Goal: Task Accomplishment & Management: Manage account settings

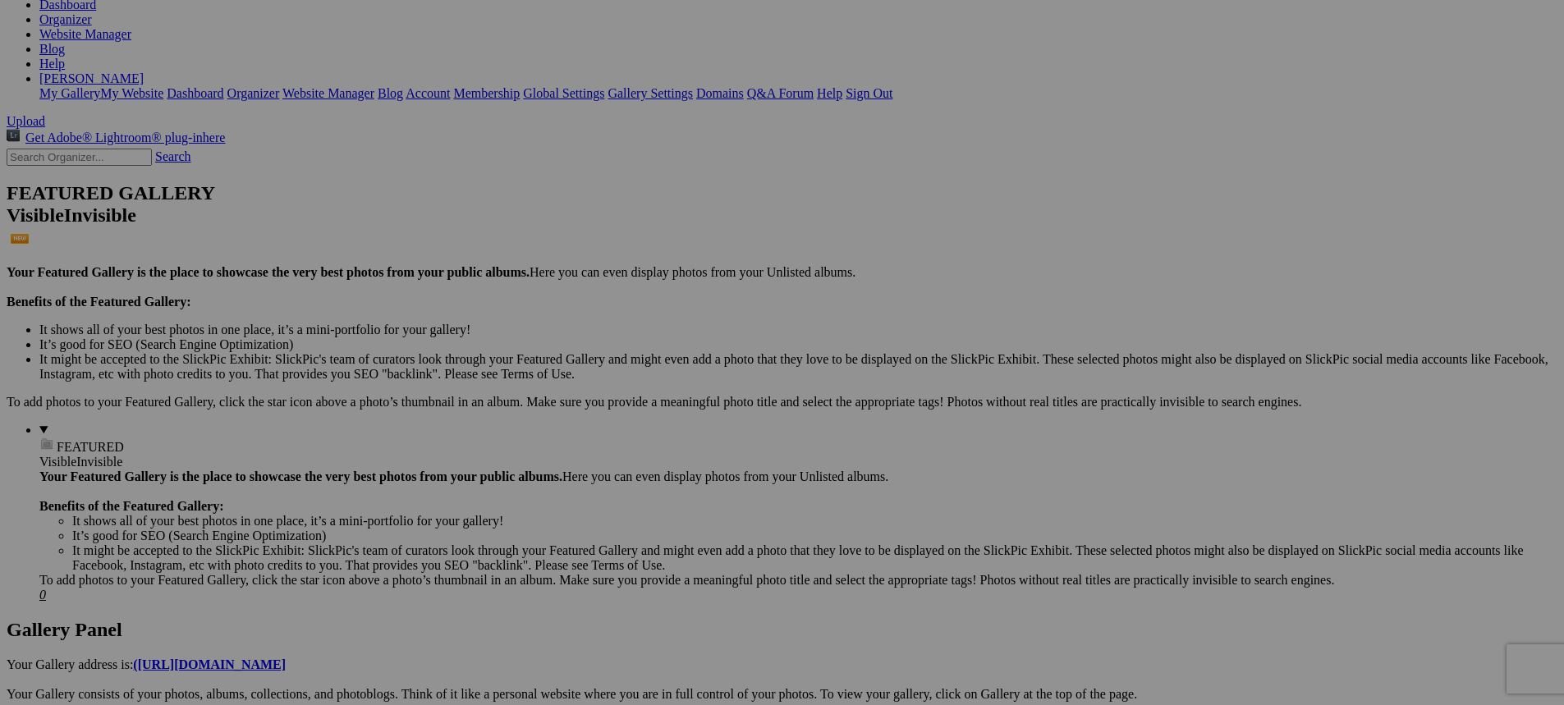
scroll to position [246, 0]
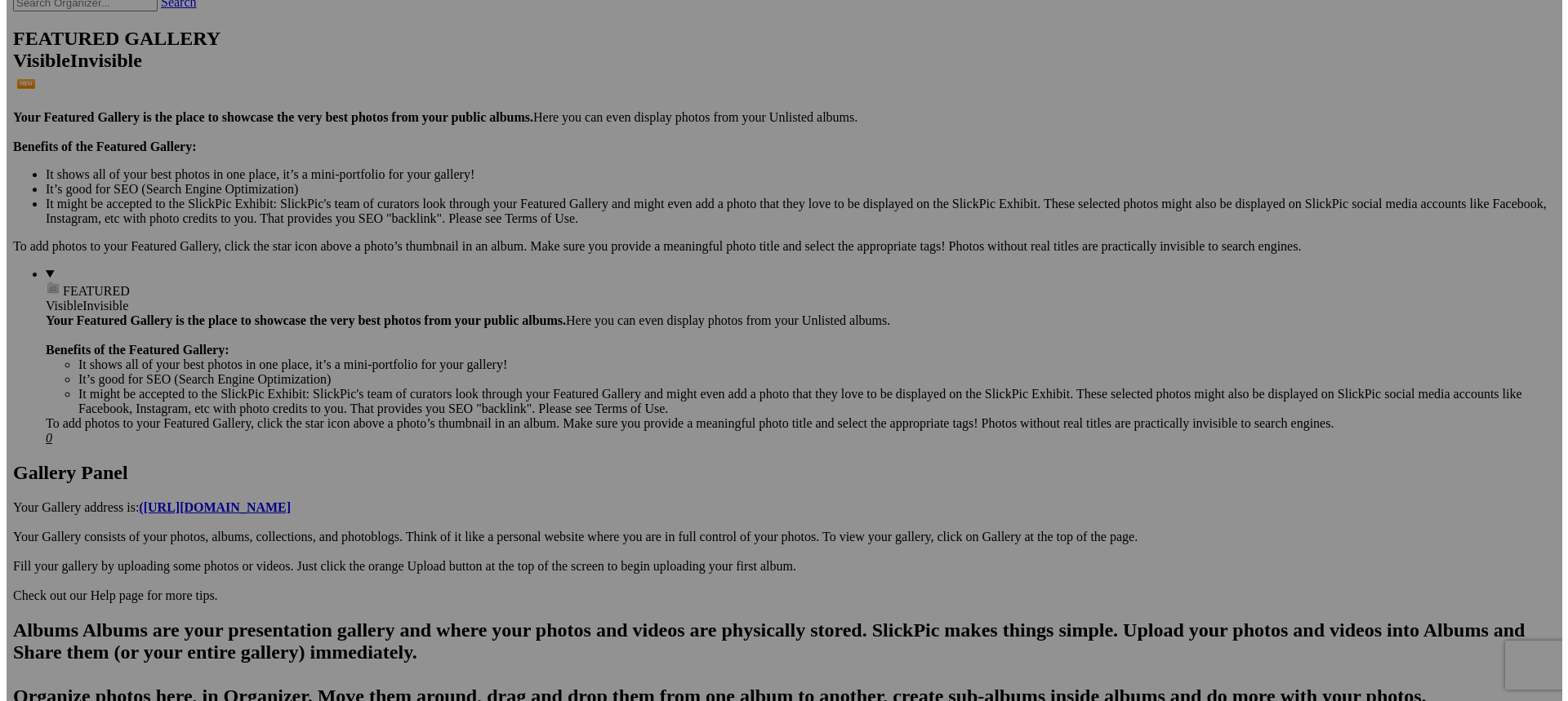
scroll to position [490, 0]
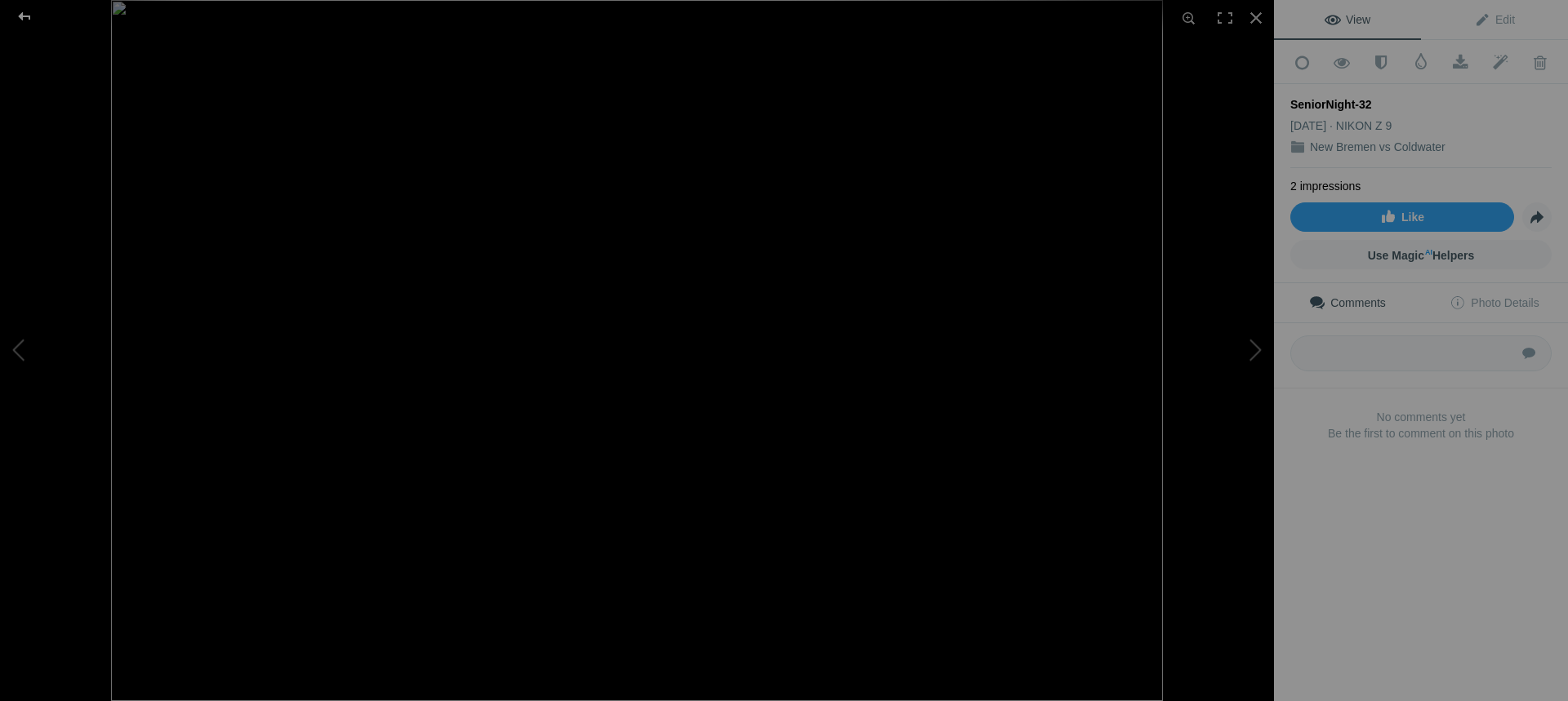
click at [26, 18] on div at bounding box center [24, 16] width 59 height 33
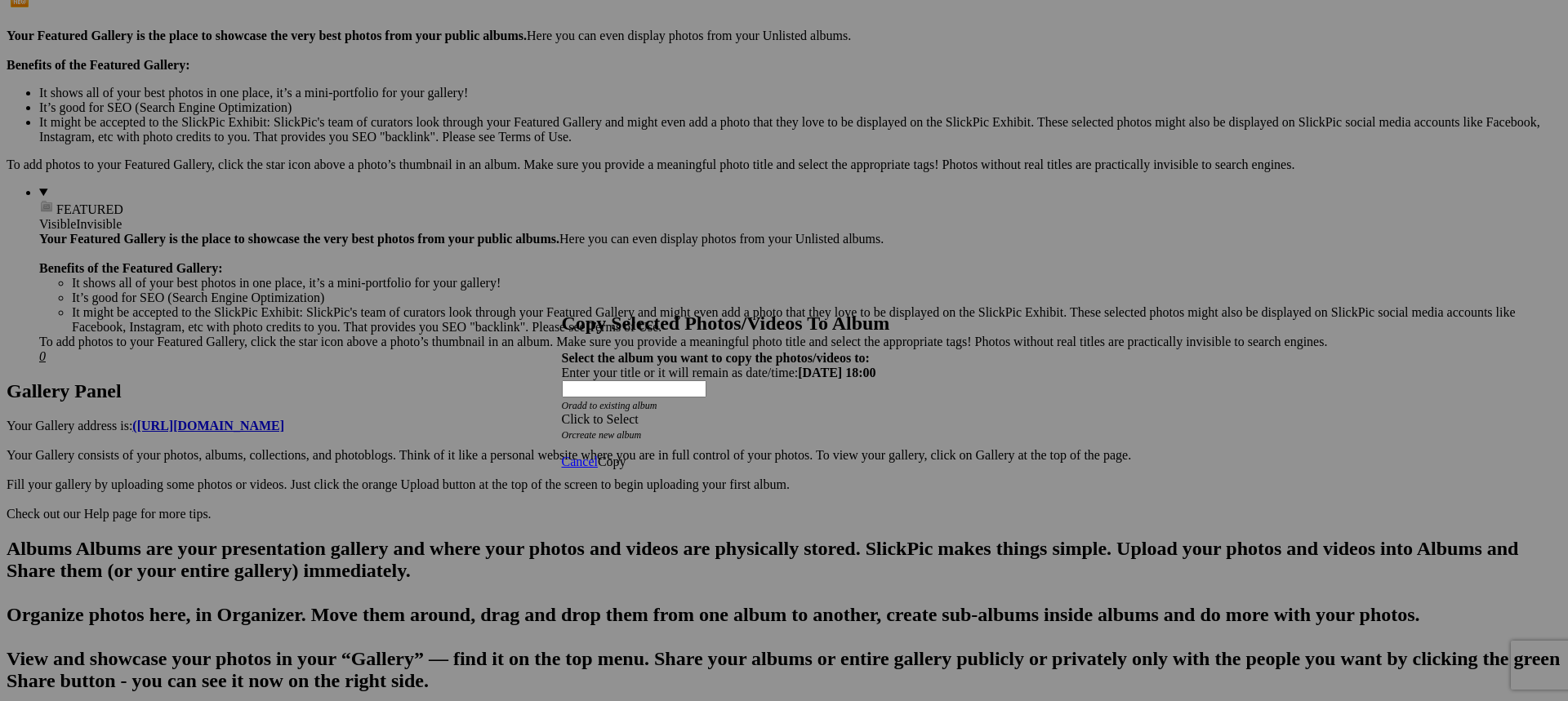
click at [829, 413] on div "Click to Select" at bounding box center [778, 420] width 433 height 15
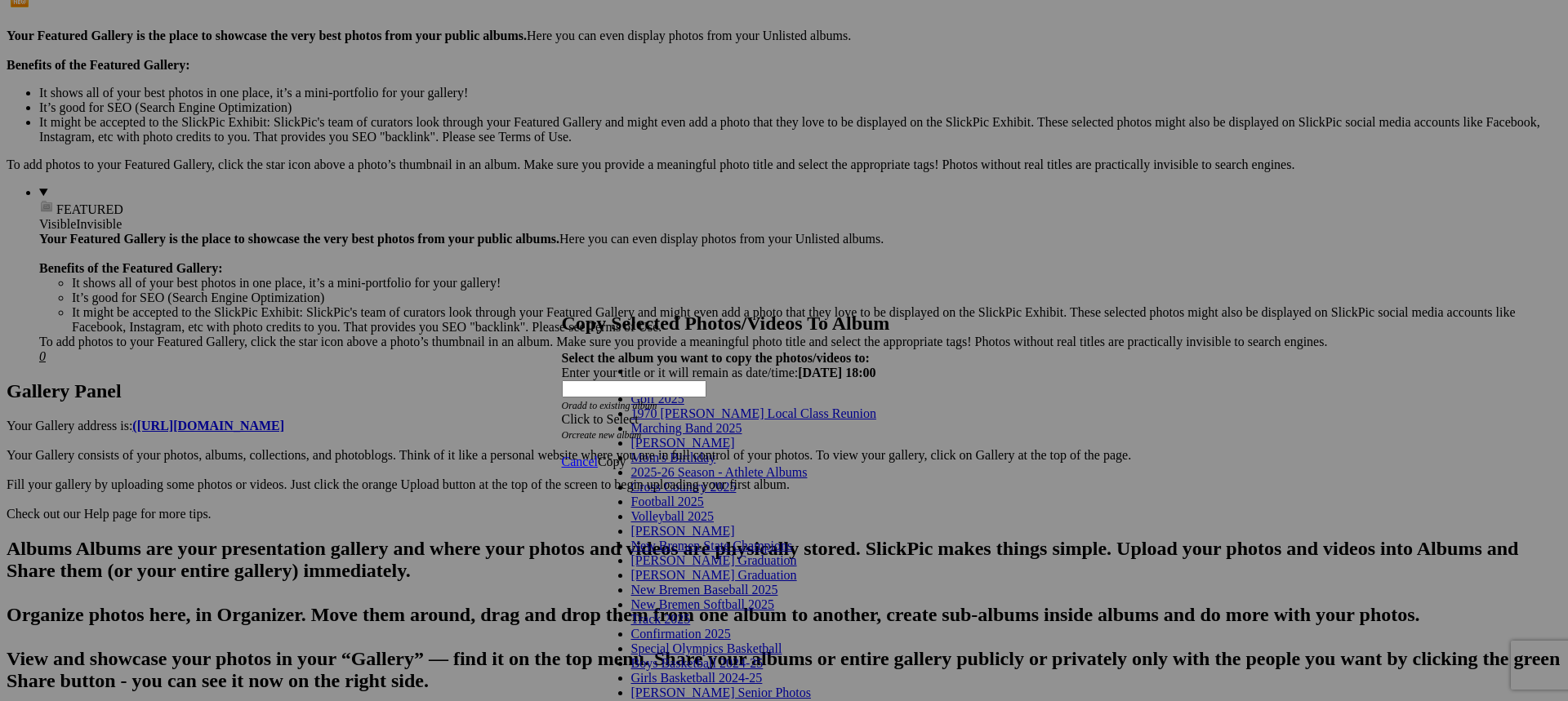
click at [708, 436] on link "Marching Band 2025" at bounding box center [687, 429] width 111 height 14
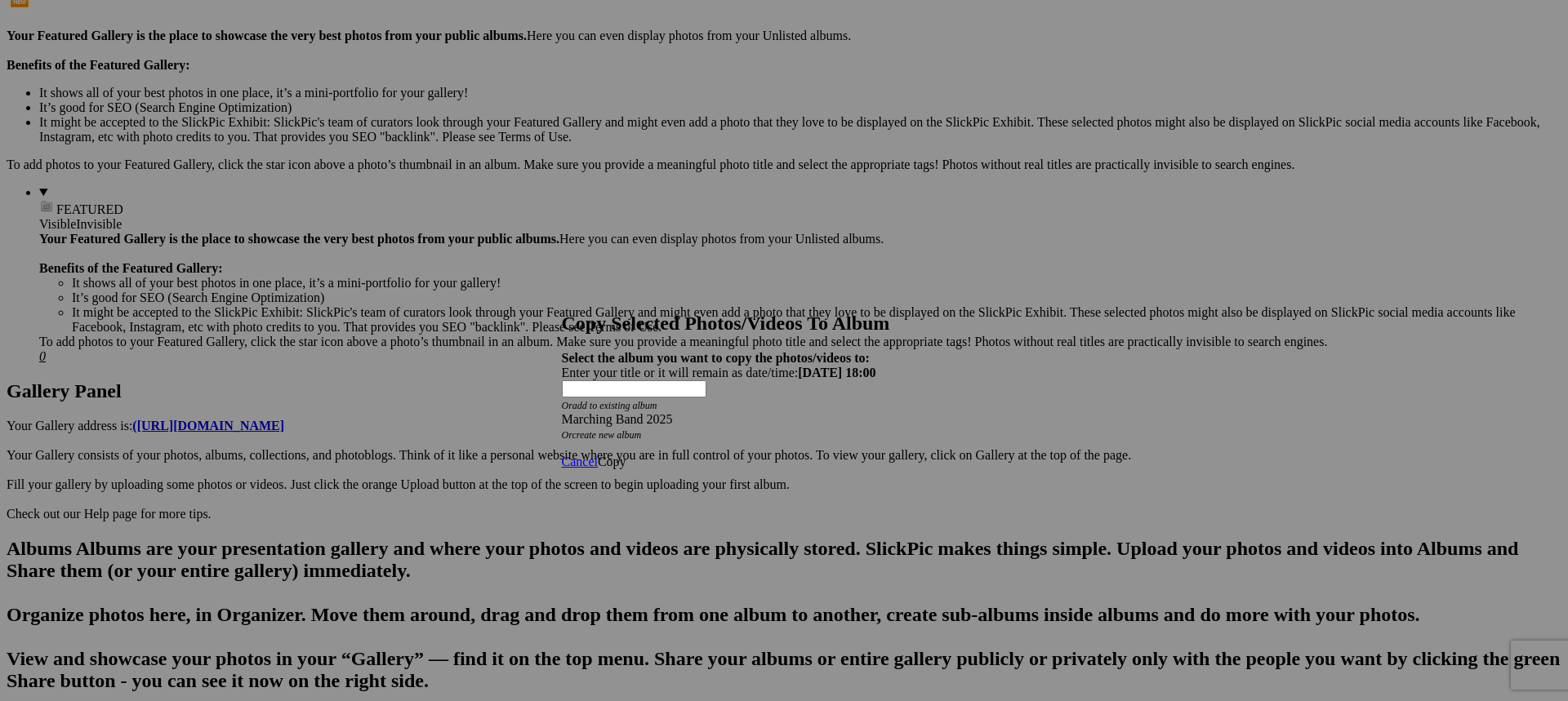
click at [562, 413] on span at bounding box center [562, 420] width 0 height 14
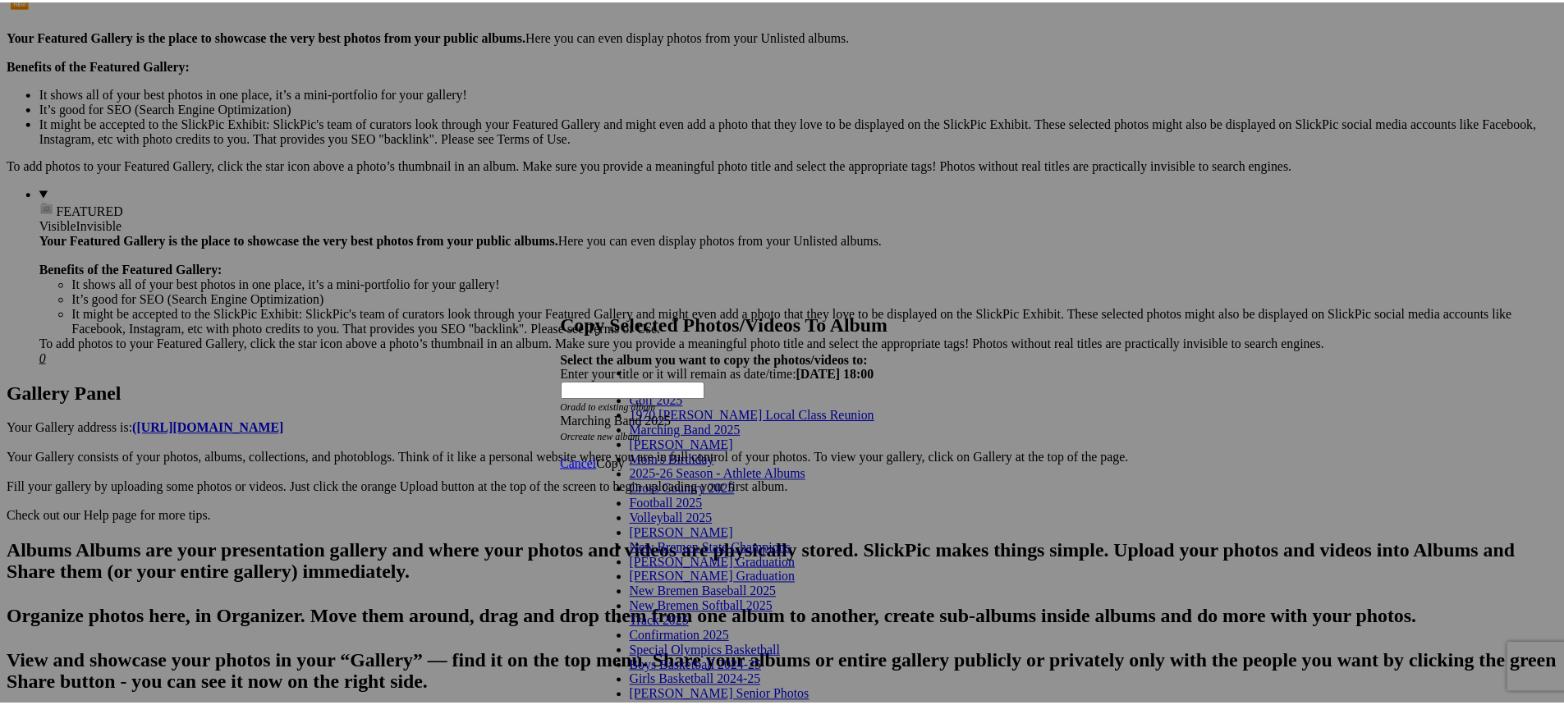
scroll to position [0, 0]
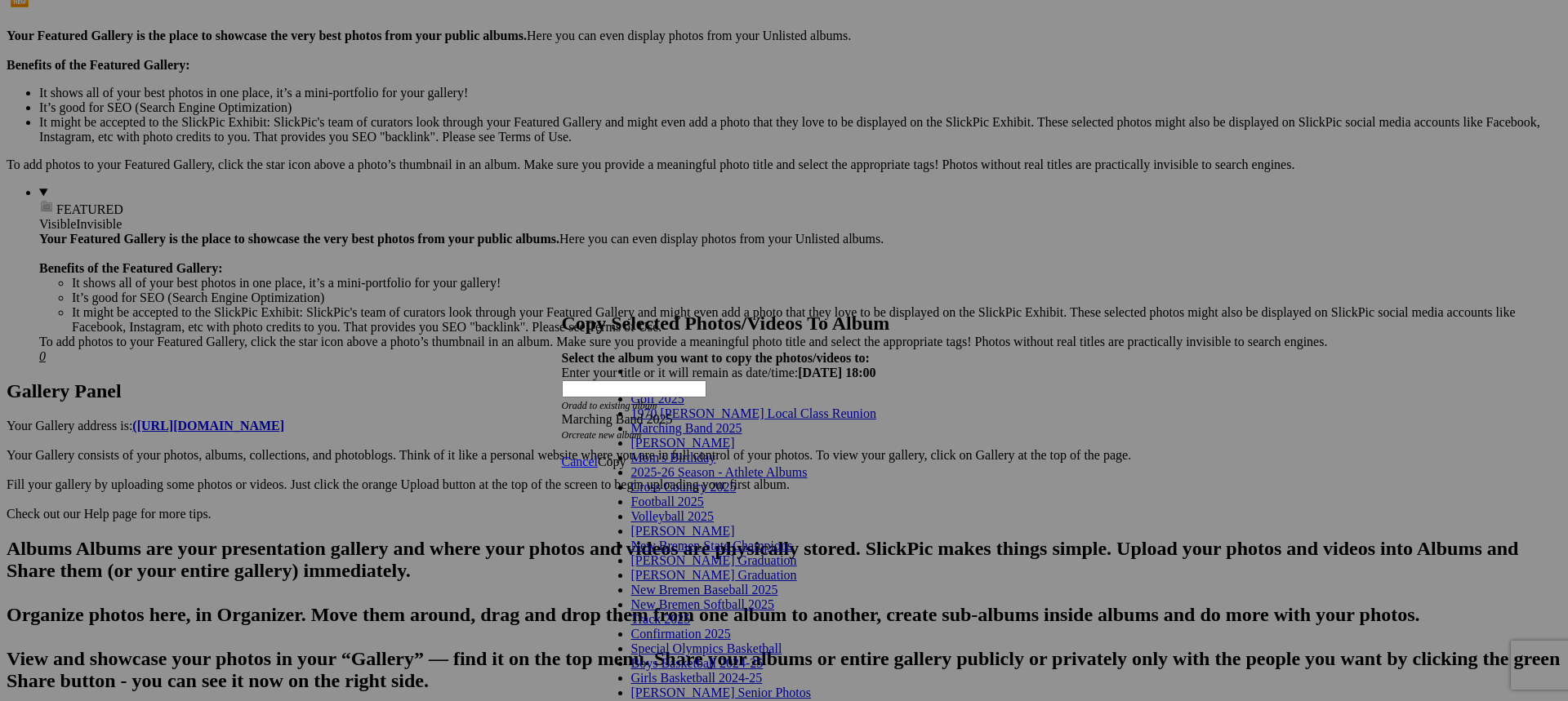
click at [701, 436] on link "Marching Band 2025" at bounding box center [687, 429] width 111 height 14
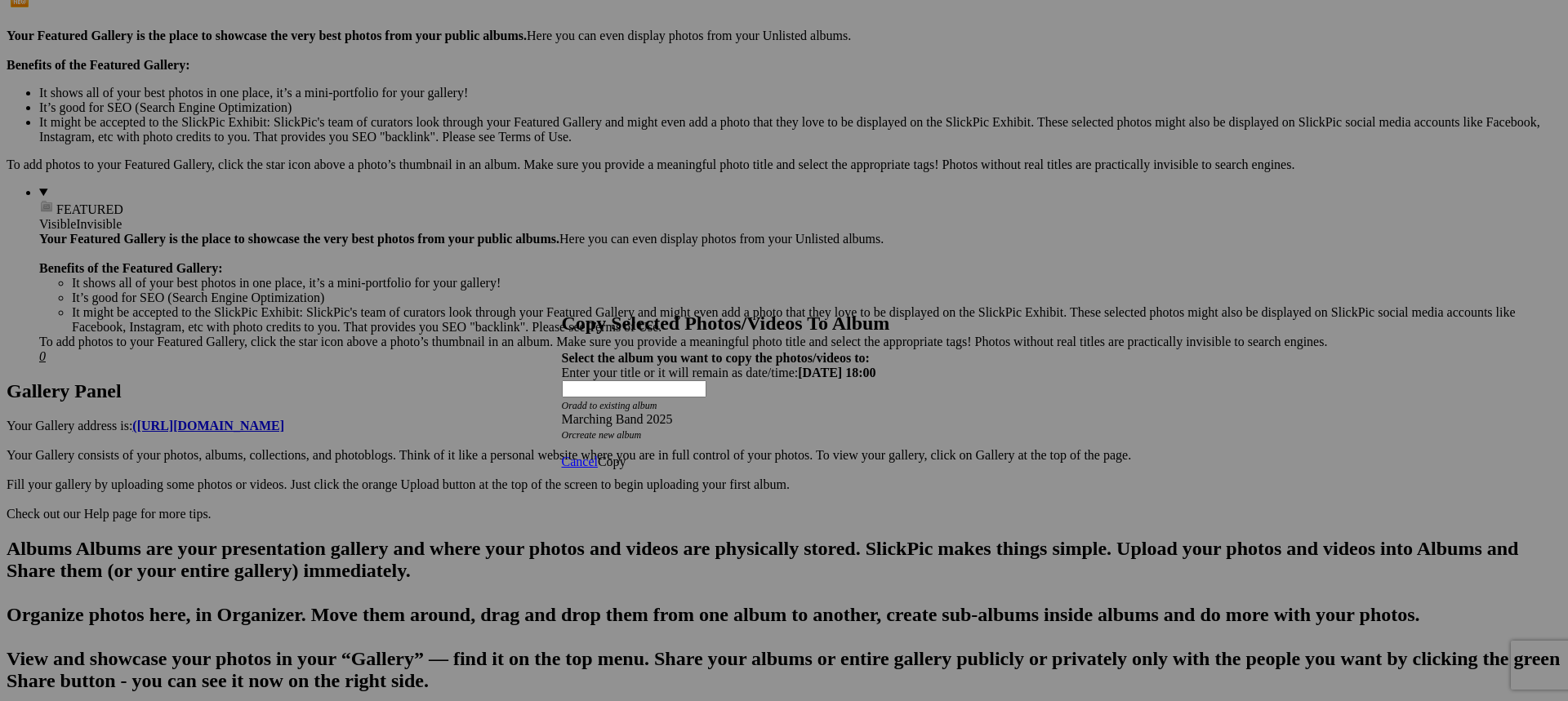
click at [626, 454] on span "Copy" at bounding box center [611, 461] width 29 height 14
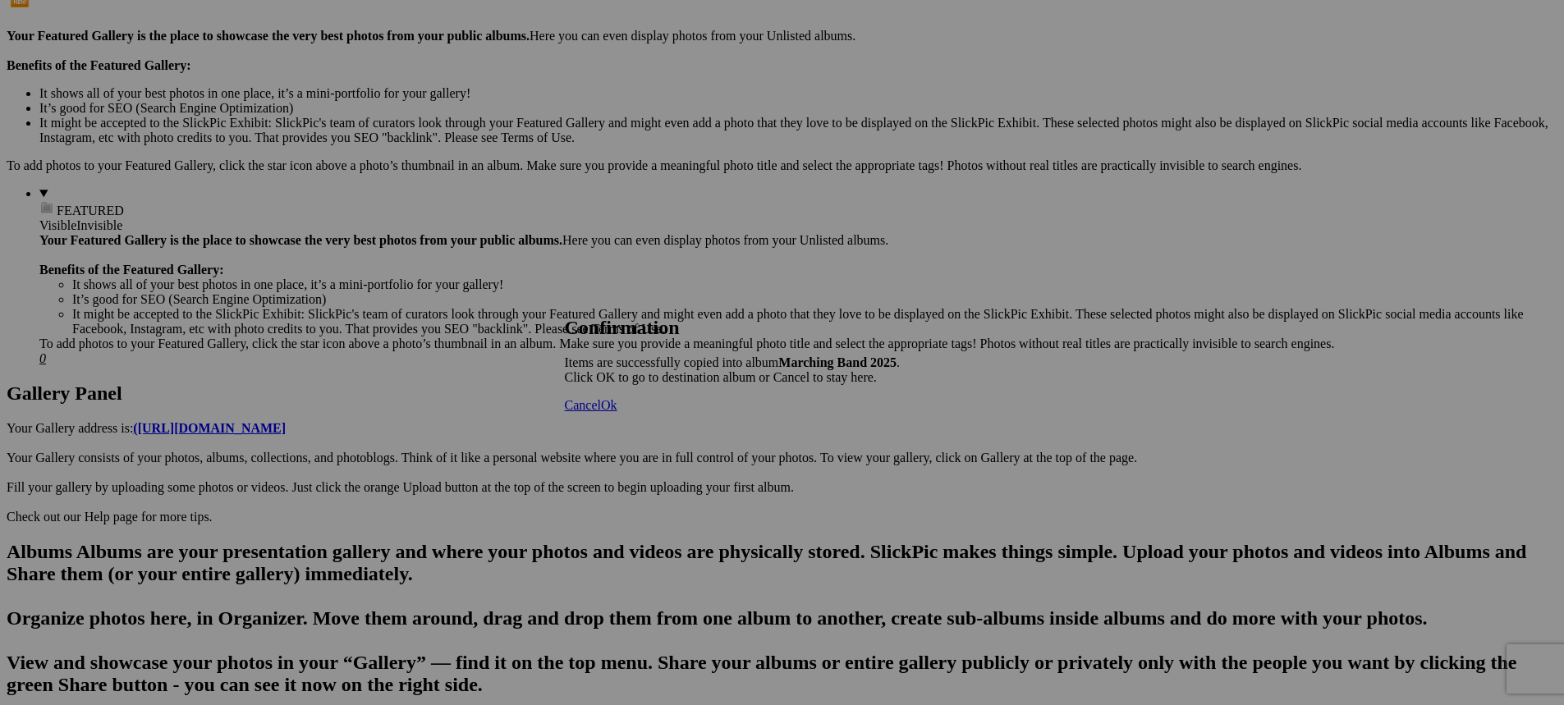
click at [617, 412] on span "Ok" at bounding box center [609, 405] width 16 height 14
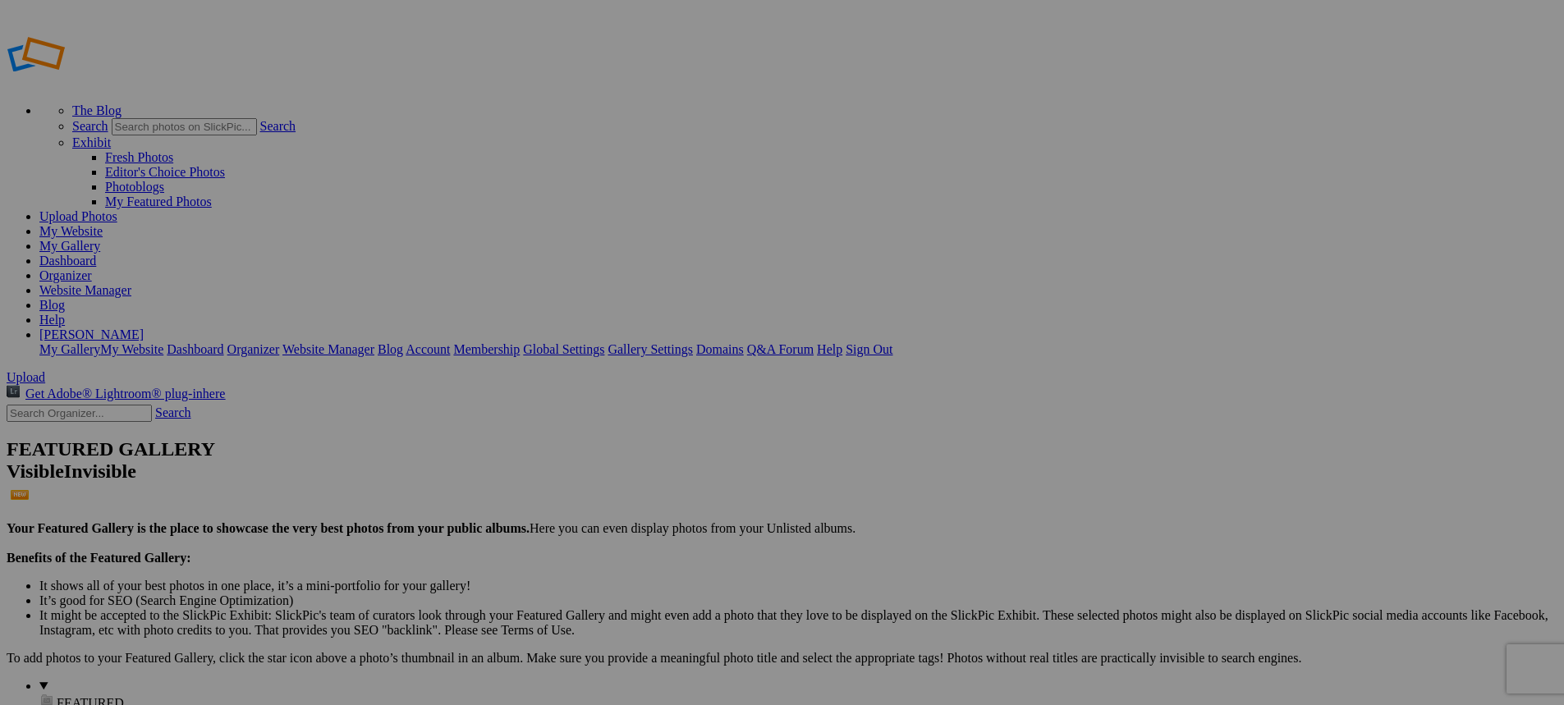
type input "Marching Band 2025"
click at [131, 283] on link "Website Manager" at bounding box center [85, 290] width 92 height 14
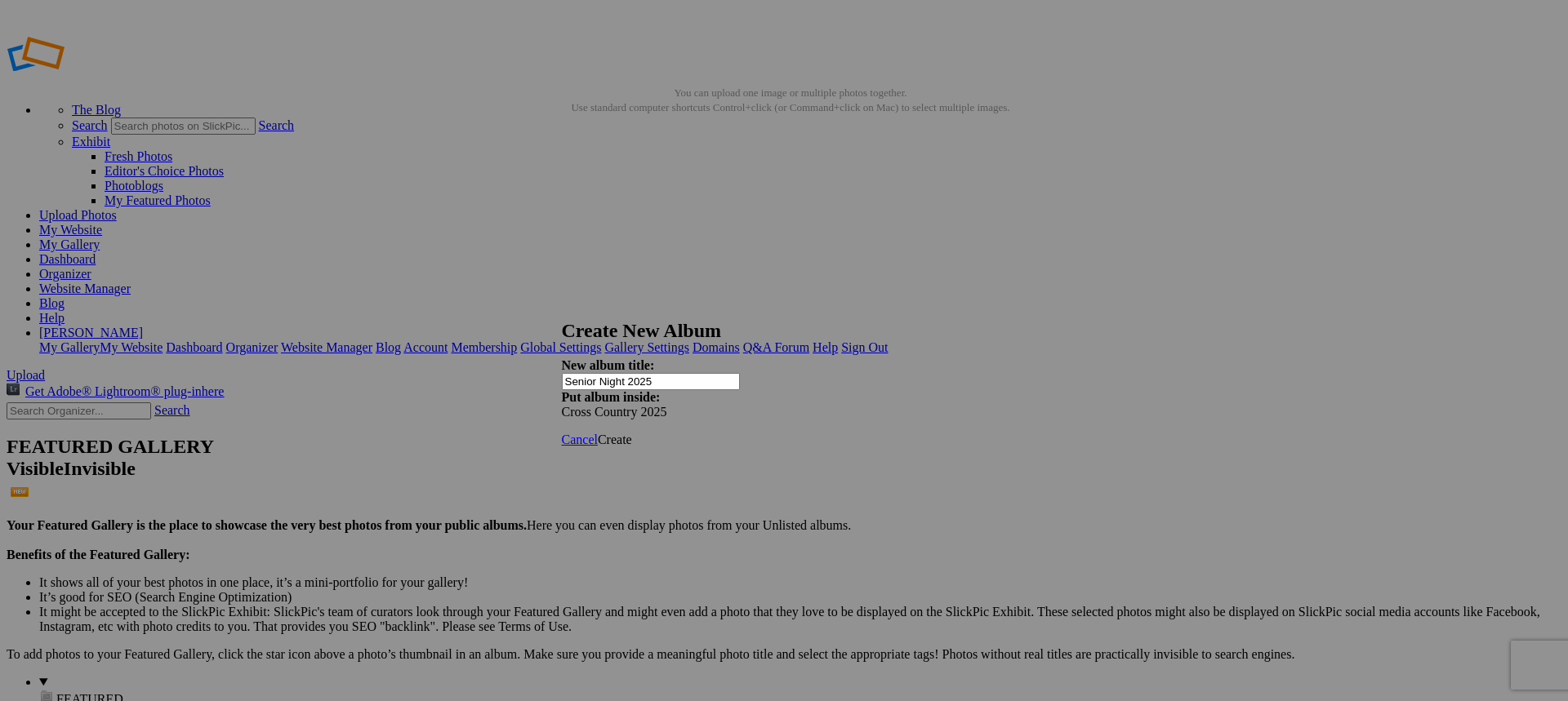
type input "Senior Night 2025"
click at [632, 433] on span "Create" at bounding box center [614, 439] width 34 height 14
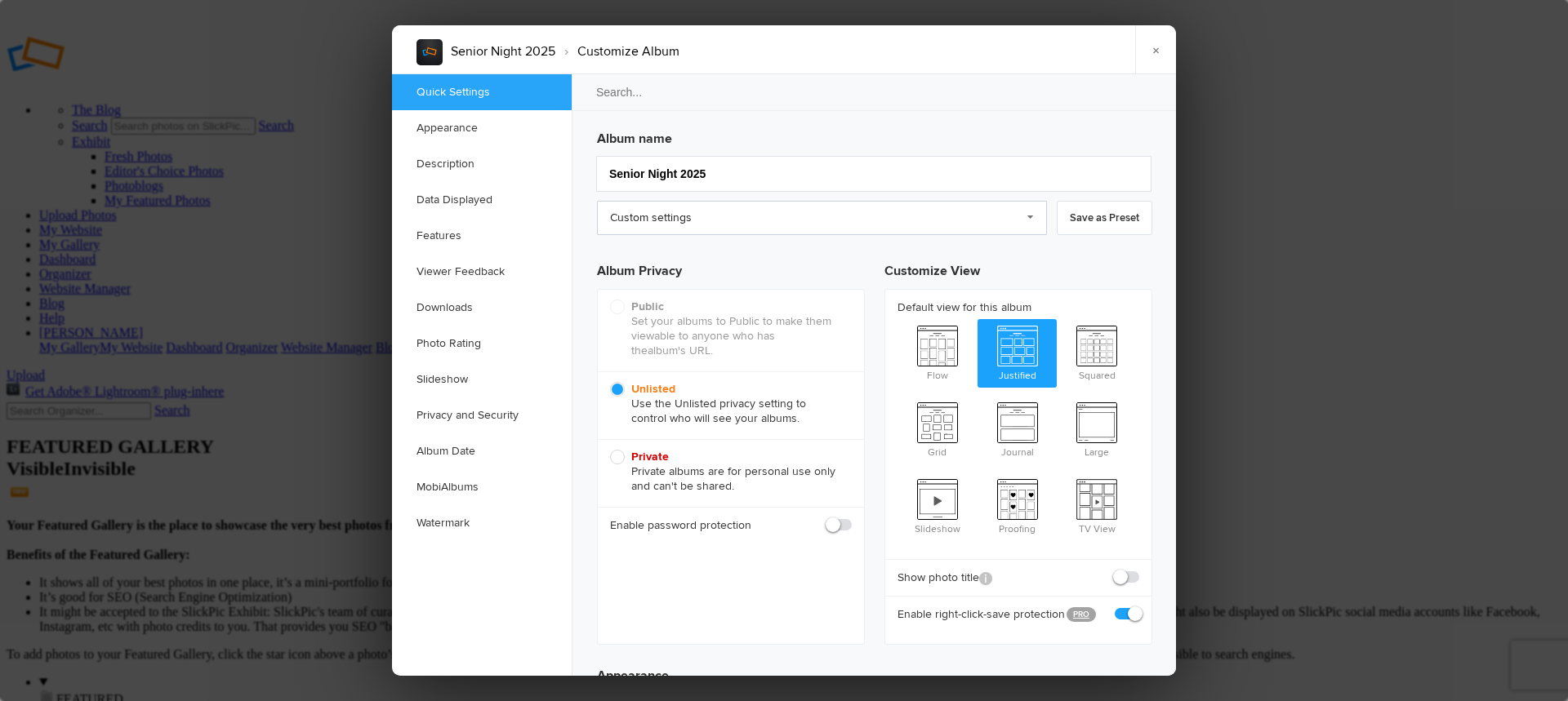
click at [743, 224] on link "Custom settings" at bounding box center [821, 218] width 449 height 34
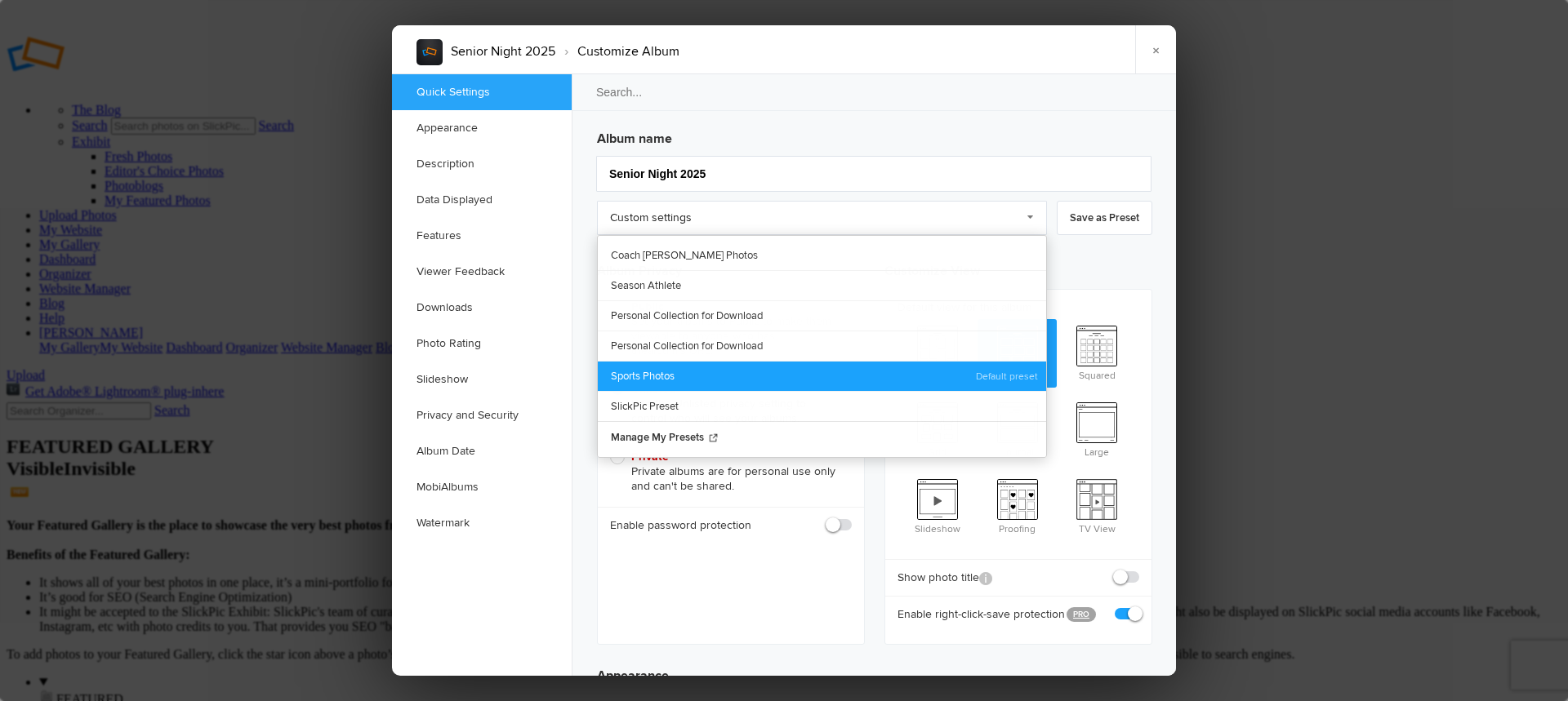
click at [667, 372] on link "Sports Photos" at bounding box center [821, 376] width 448 height 30
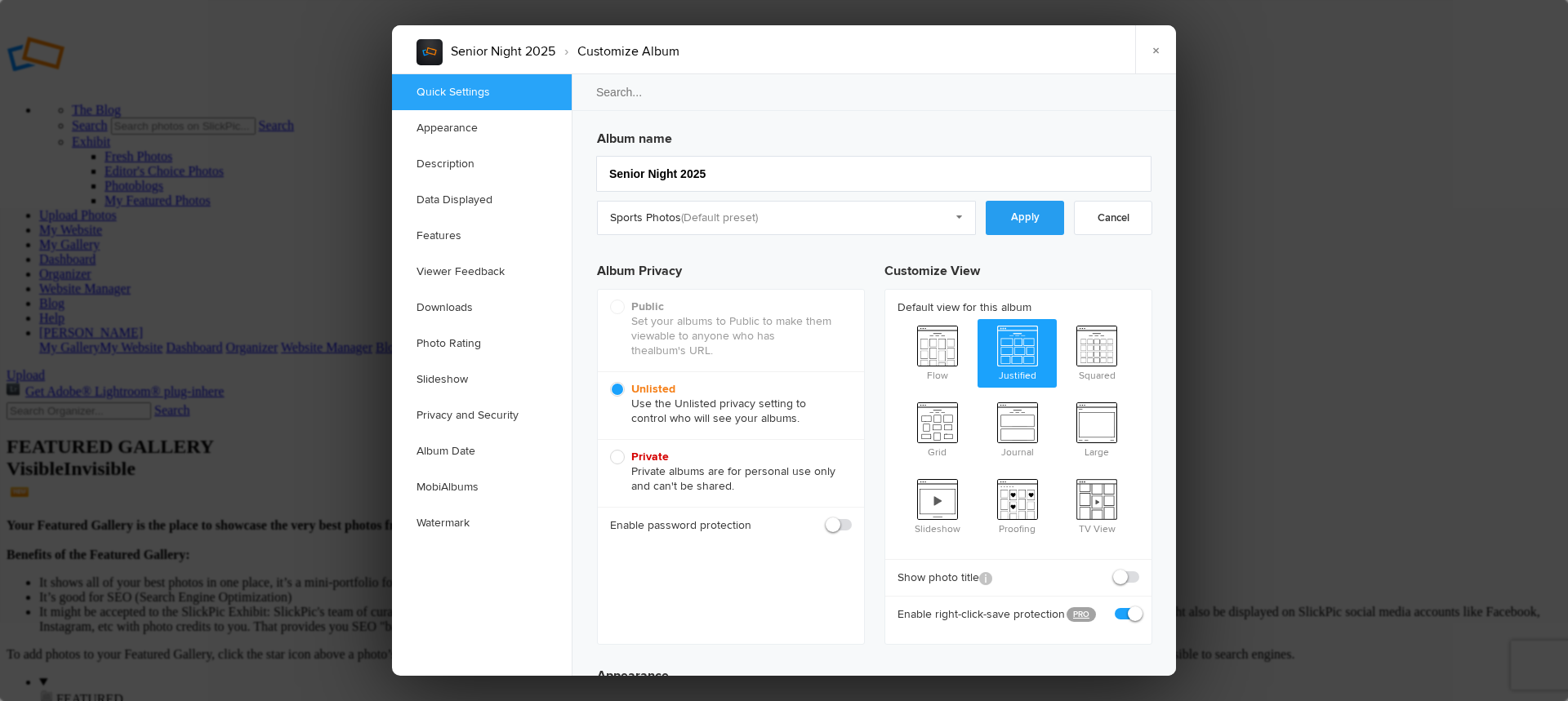
click at [1024, 220] on link "Apply" at bounding box center [1024, 218] width 79 height 34
radio input "false"
radio input "true"
click at [468, 315] on link "Downloads" at bounding box center [481, 307] width 180 height 36
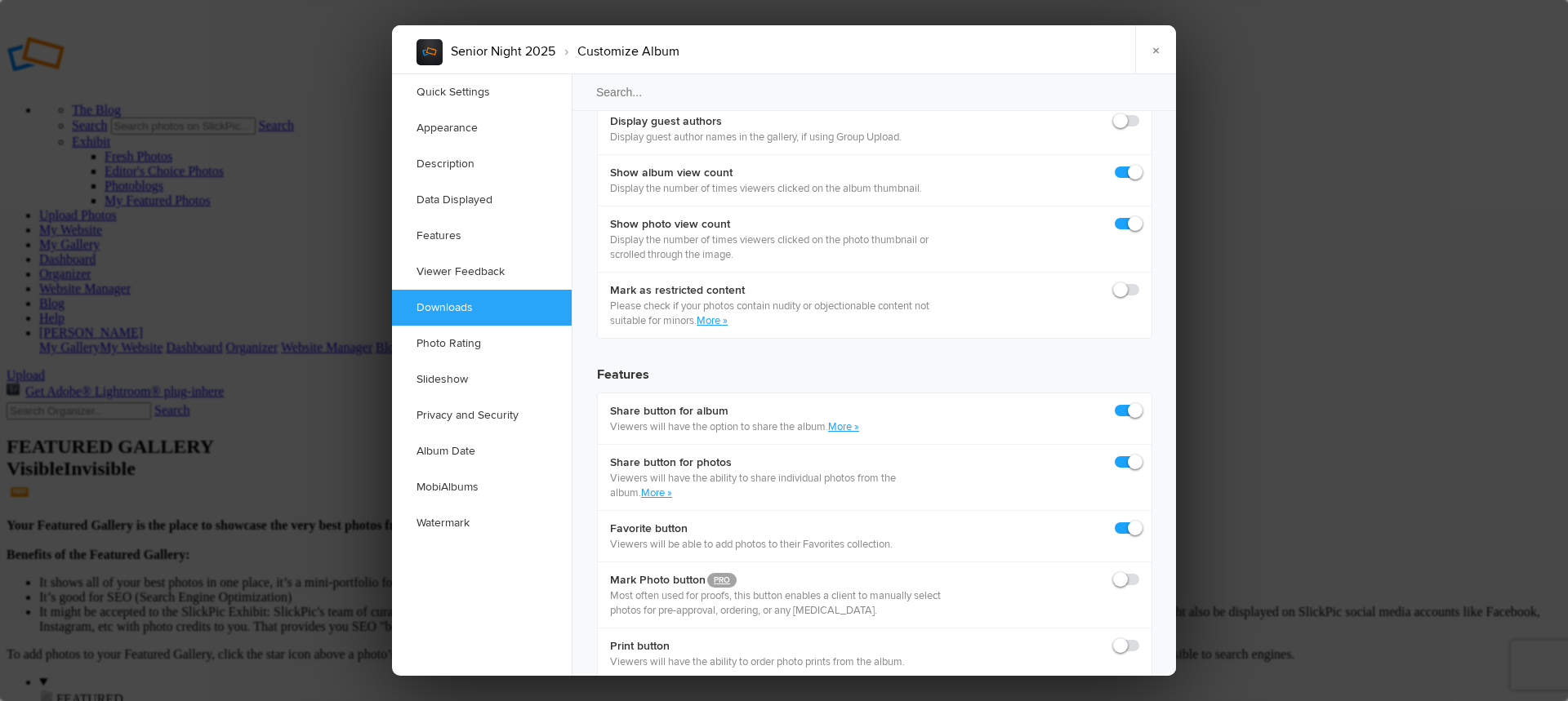
scroll to position [2517, 0]
click at [470, 522] on link "Watermark" at bounding box center [481, 523] width 180 height 36
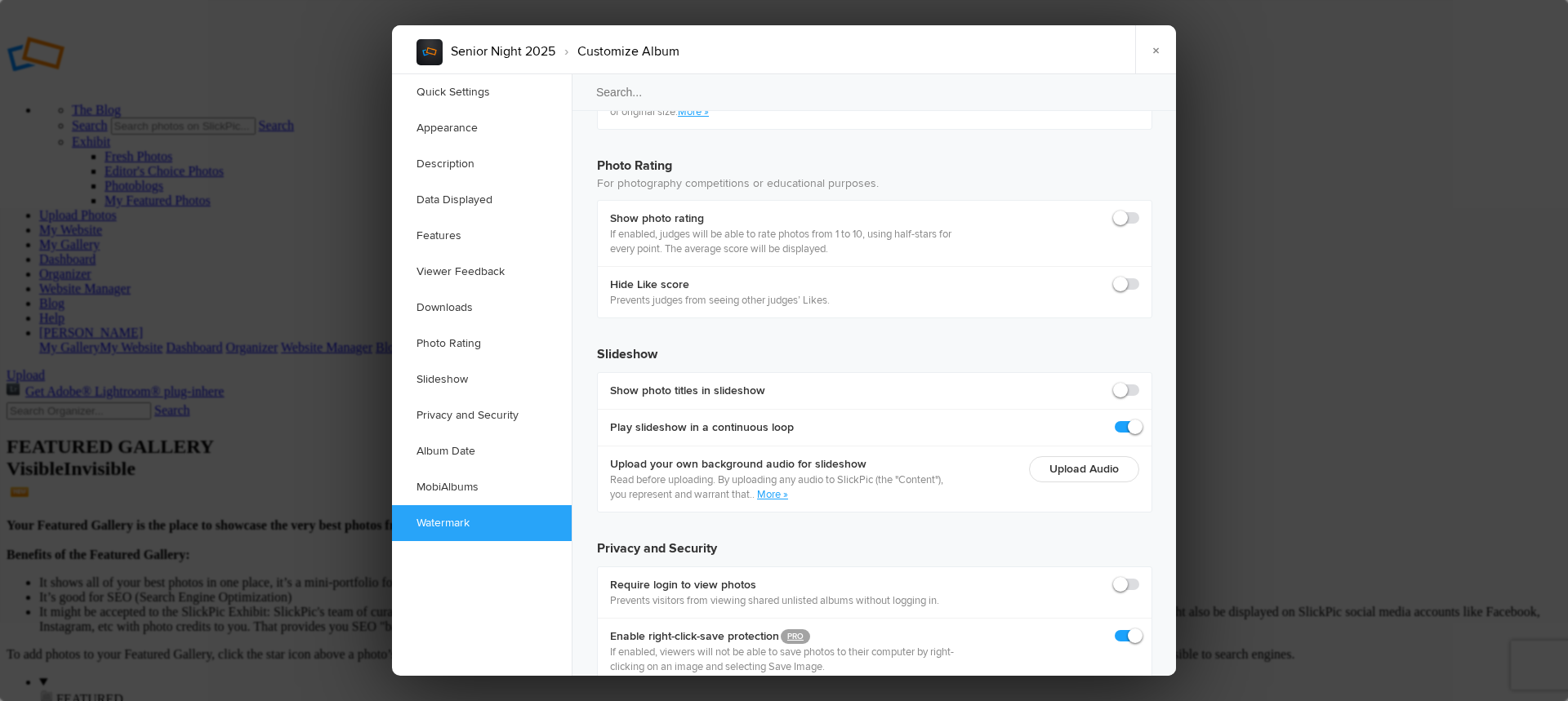
scroll to position [3567, 0]
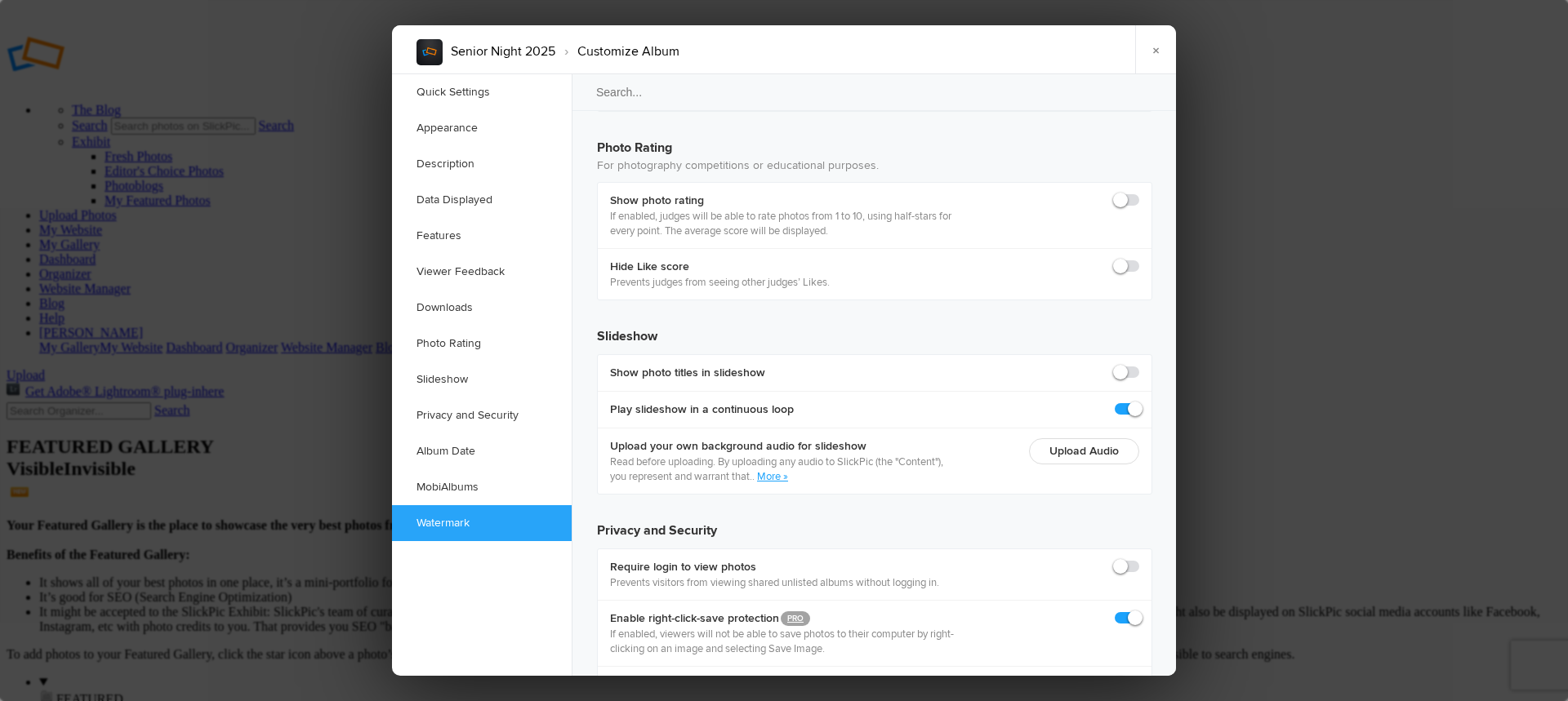
checkbox input "true"
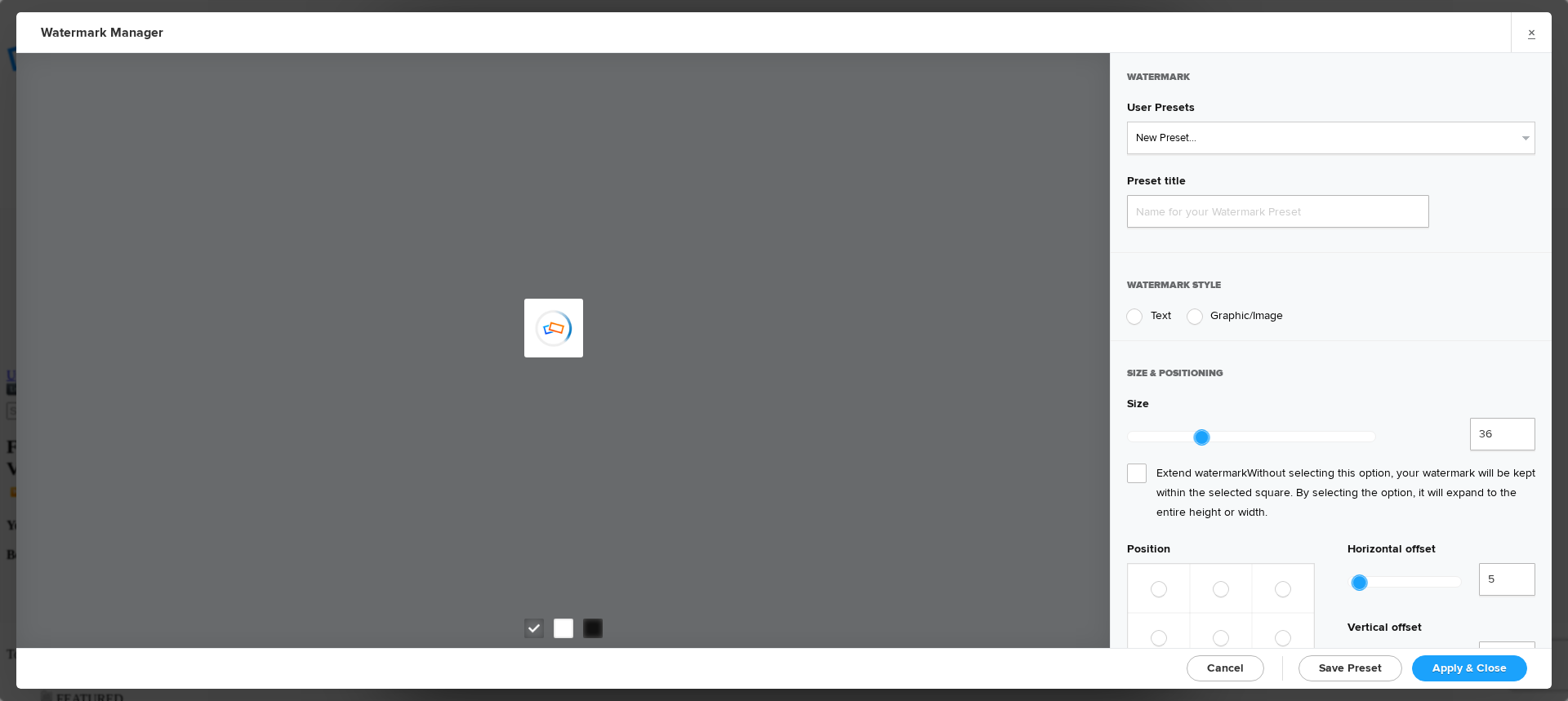
type input "Watermark-10/11/2025"
radio input "true"
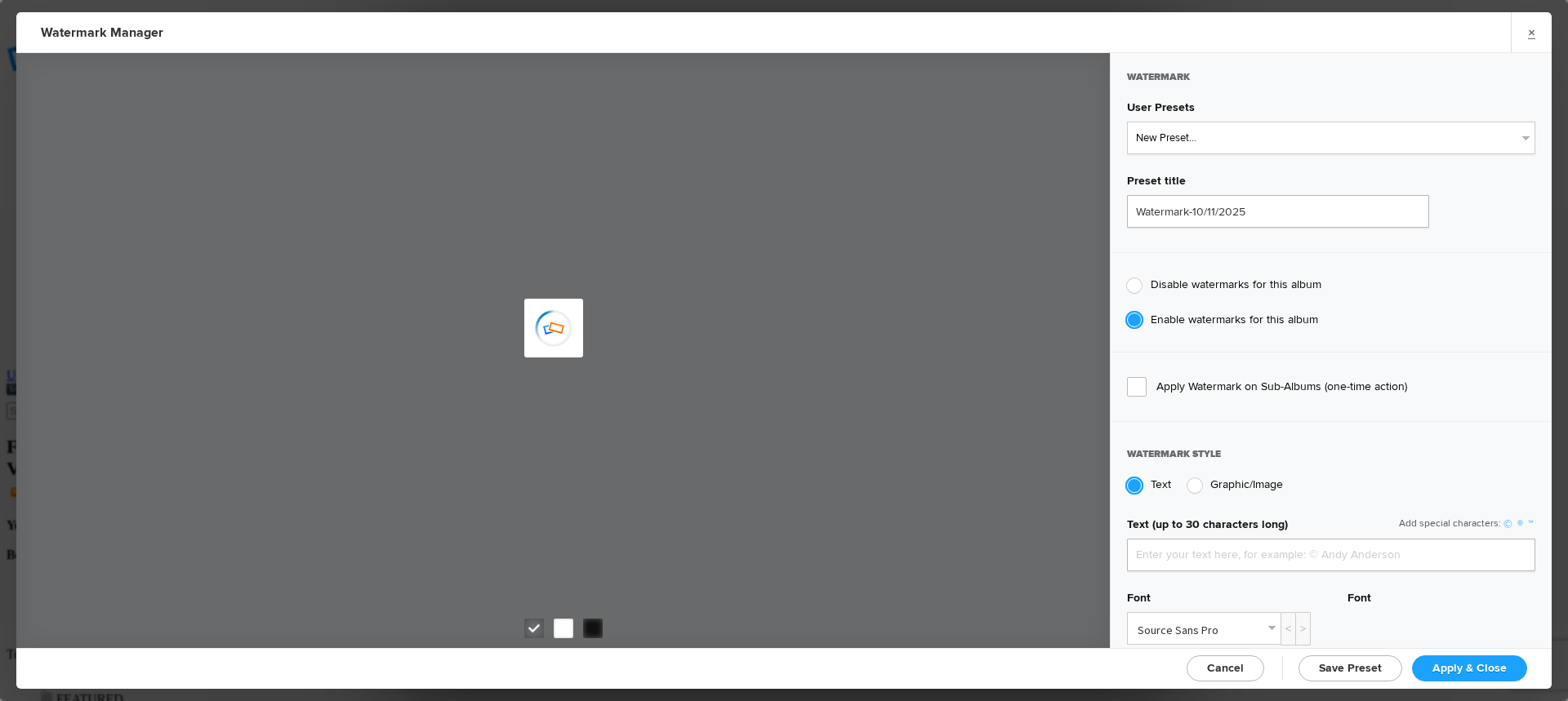
type input "jpphotography"
click at [1238, 139] on select "New Preset... JP Photography - White JP Photography - Black" at bounding box center [1330, 137] width 409 height 33
select select "1: Object"
click at [1127, 121] on select "New Preset... JP Photography - White JP Photography - Black" at bounding box center [1330, 137] width 409 height 33
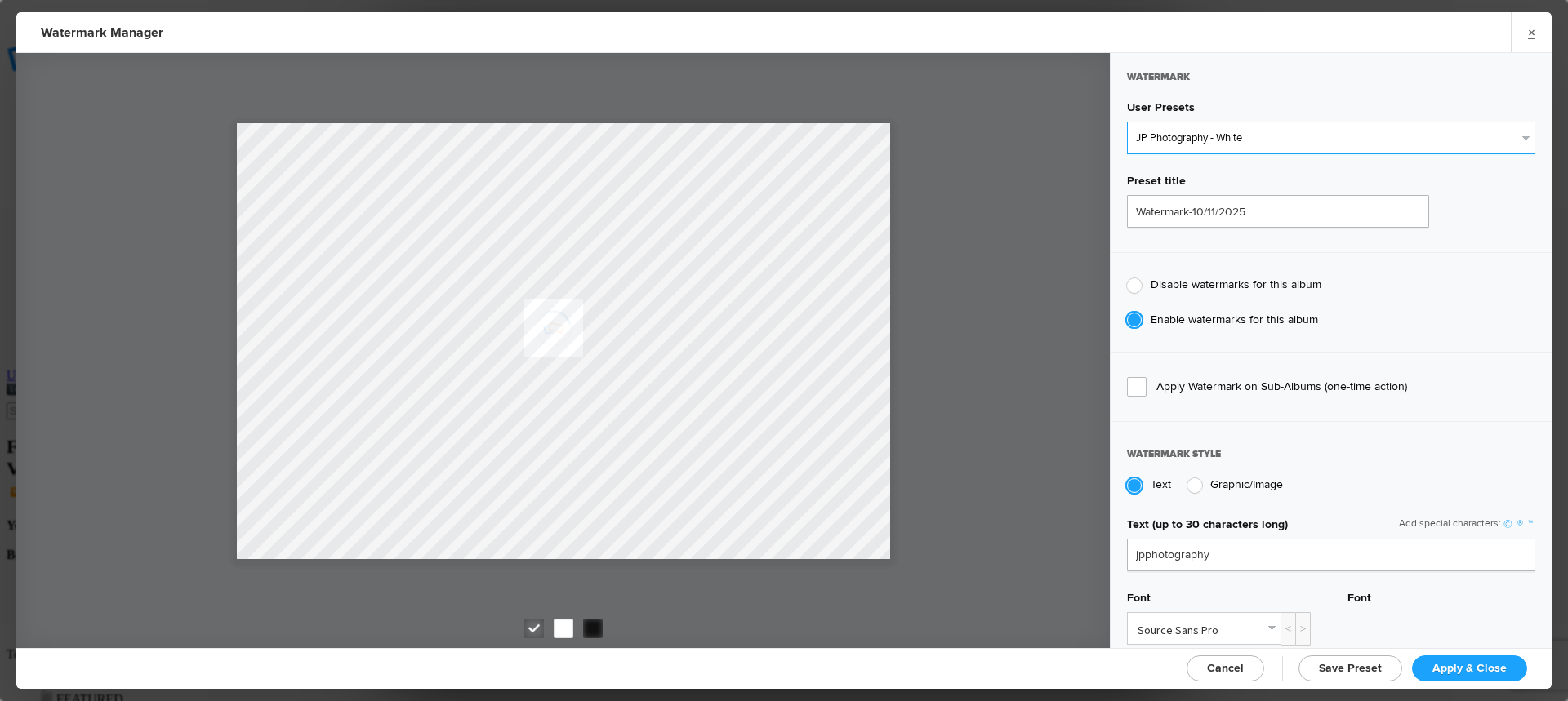
type input "JP Photography - White"
radio input "false"
radio input "true"
type input "128"
radio input "true"
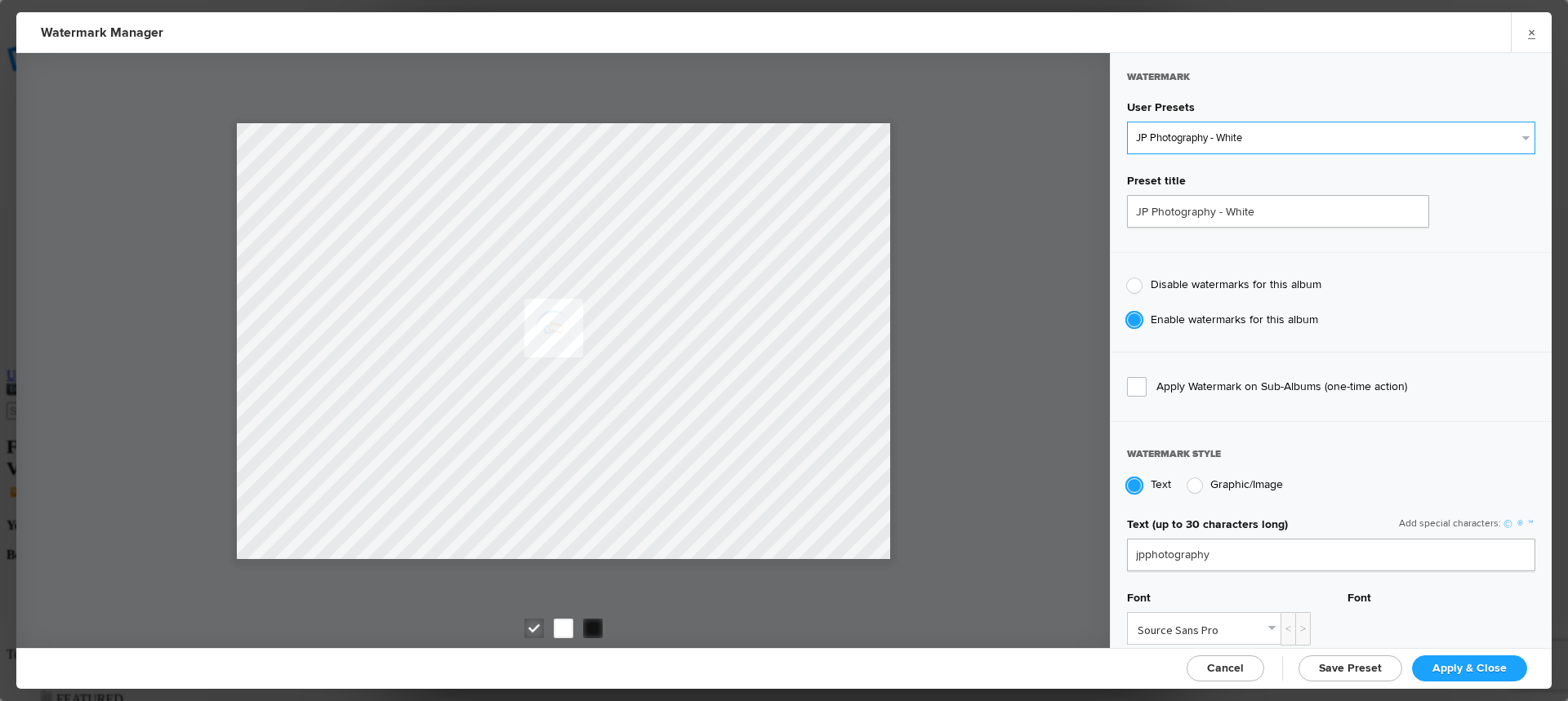
radio input "false"
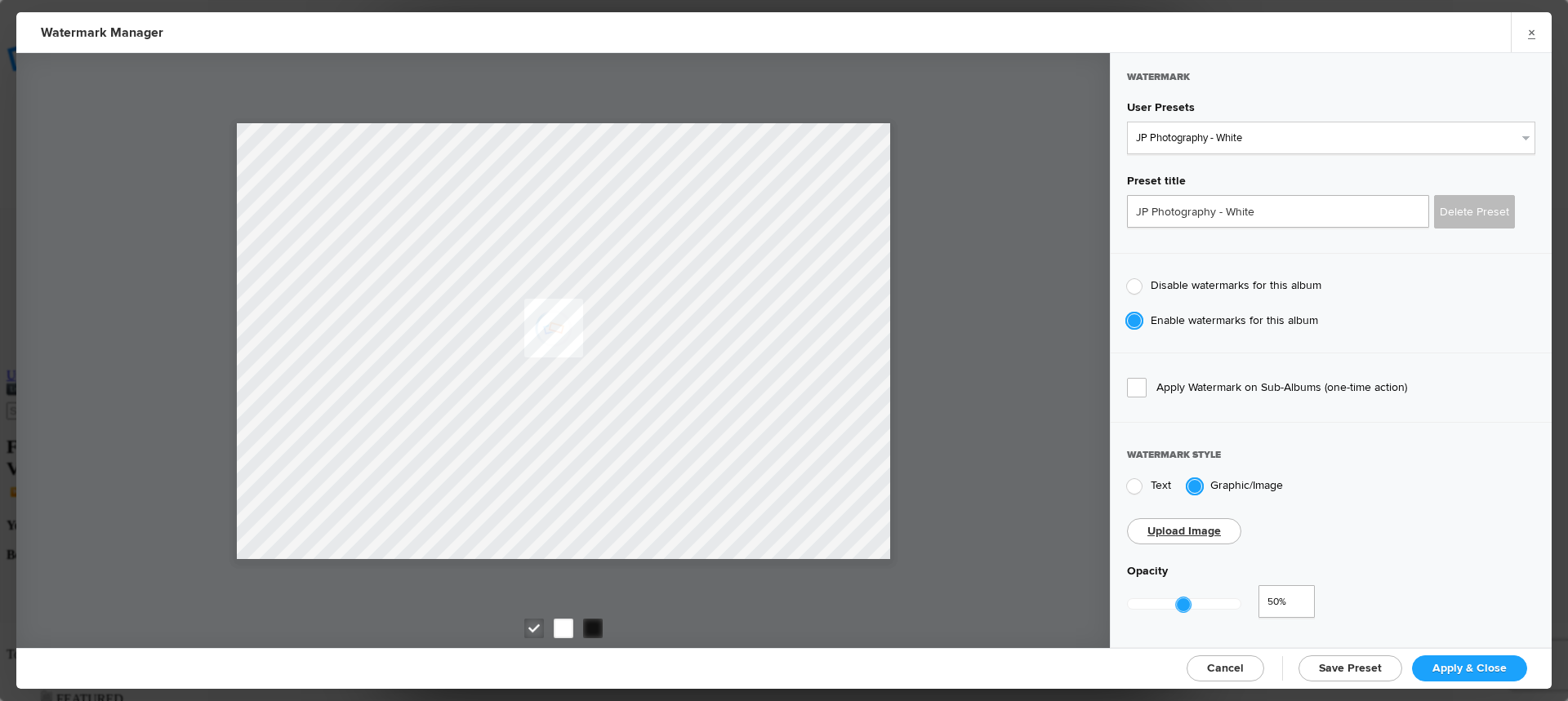
type input "0.48"
drag, startPoint x: 1244, startPoint y: 596, endPoint x: 1180, endPoint y: 601, distance: 64.2
click at [1180, 601] on div at bounding box center [1180, 605] width 15 height 15
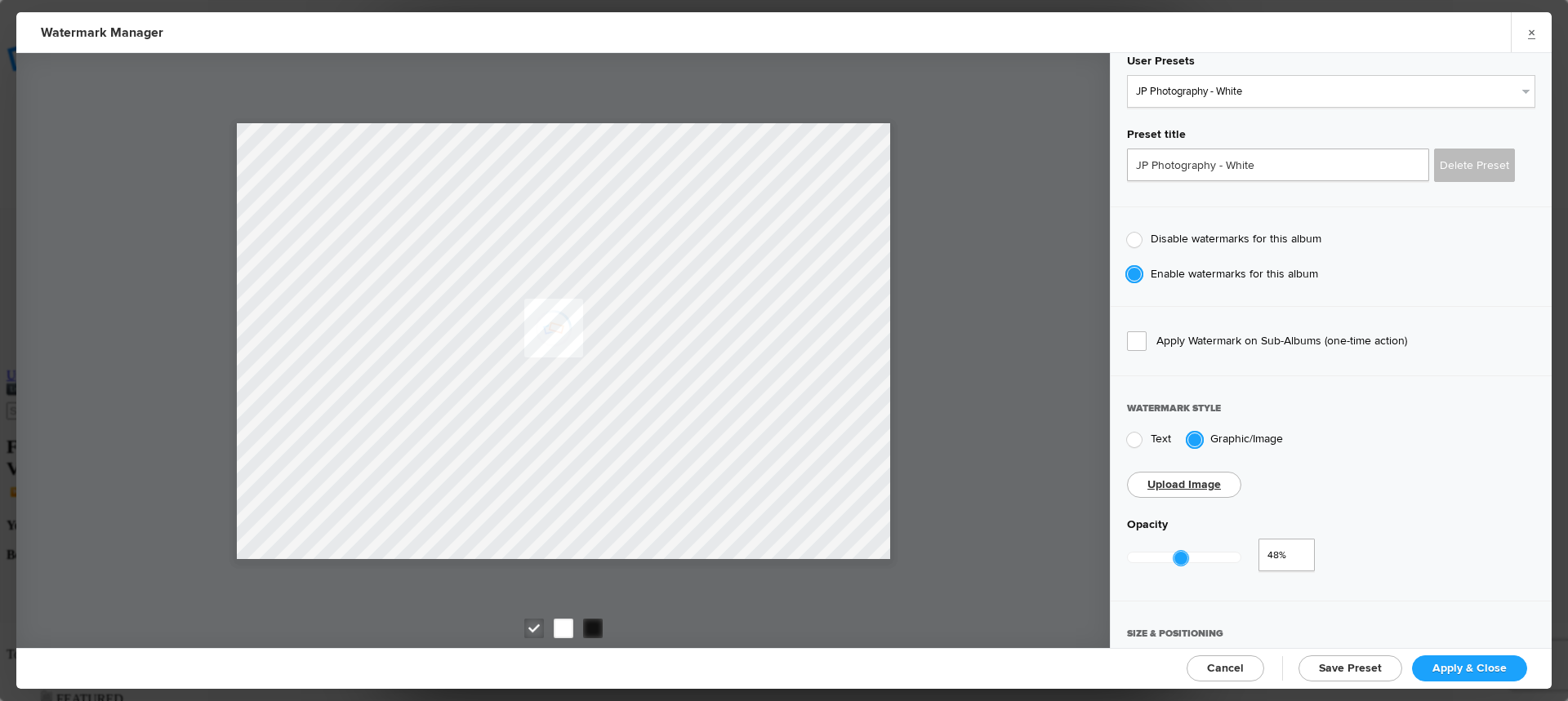
scroll to position [326, 0]
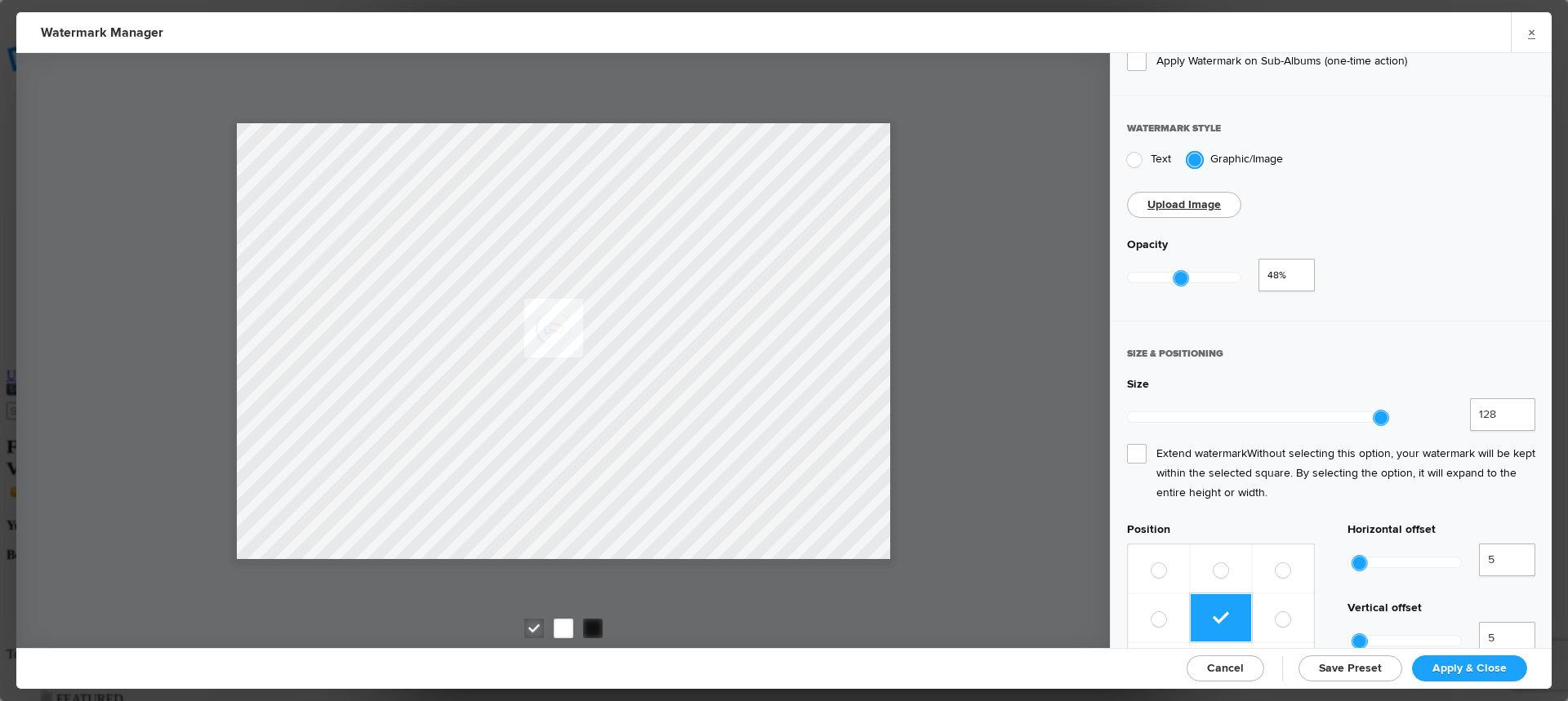
click at [1134, 444] on span "Extend watermark Without selecting this option, your watermark will be kept wit…" at bounding box center [1330, 473] width 409 height 59
click at [0, 0] on input "Extend watermark Without selecting this option, your watermark will be kept wit…" at bounding box center [0, 0] width 0 height 0
click at [1452, 664] on span "Apply & Close" at bounding box center [1469, 668] width 75 height 14
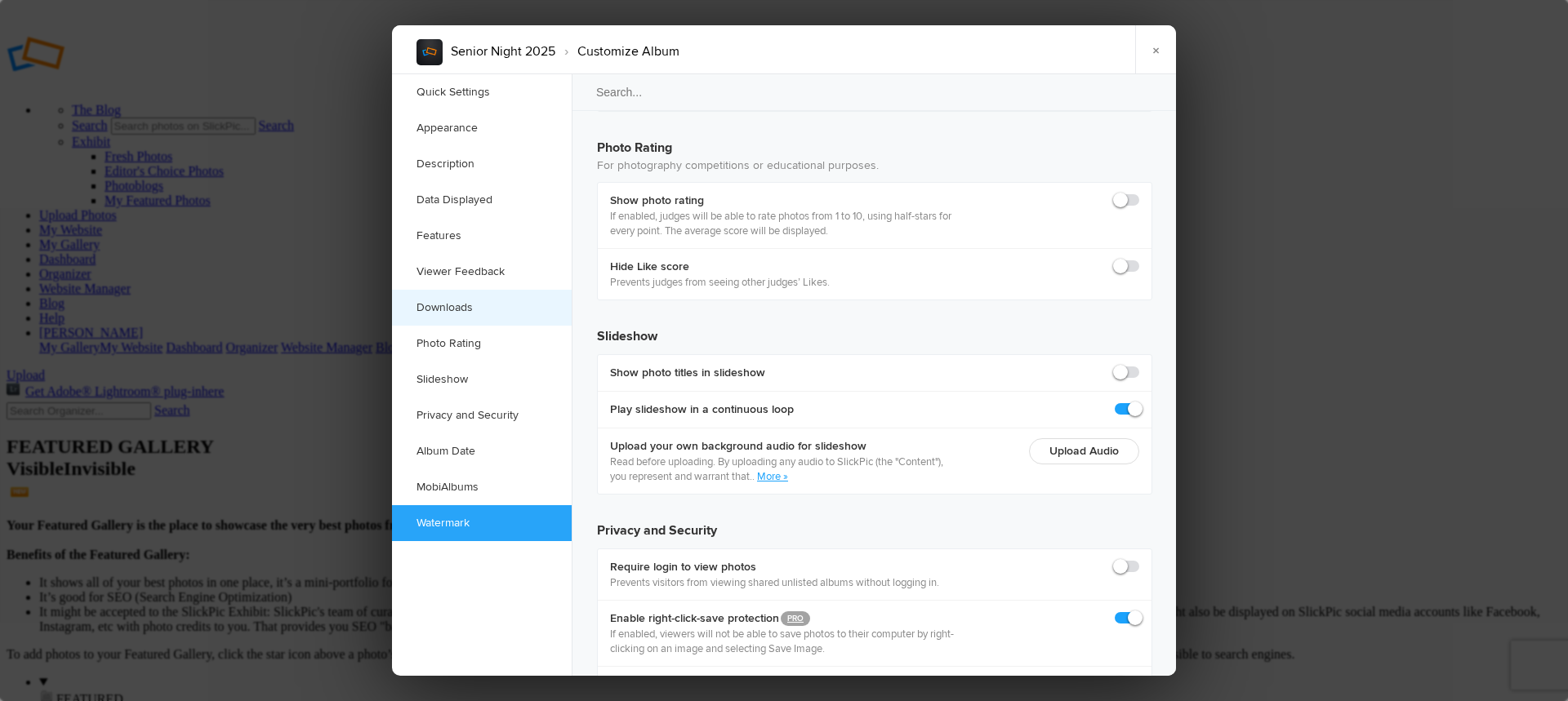
click at [463, 308] on link "Downloads" at bounding box center [481, 307] width 180 height 36
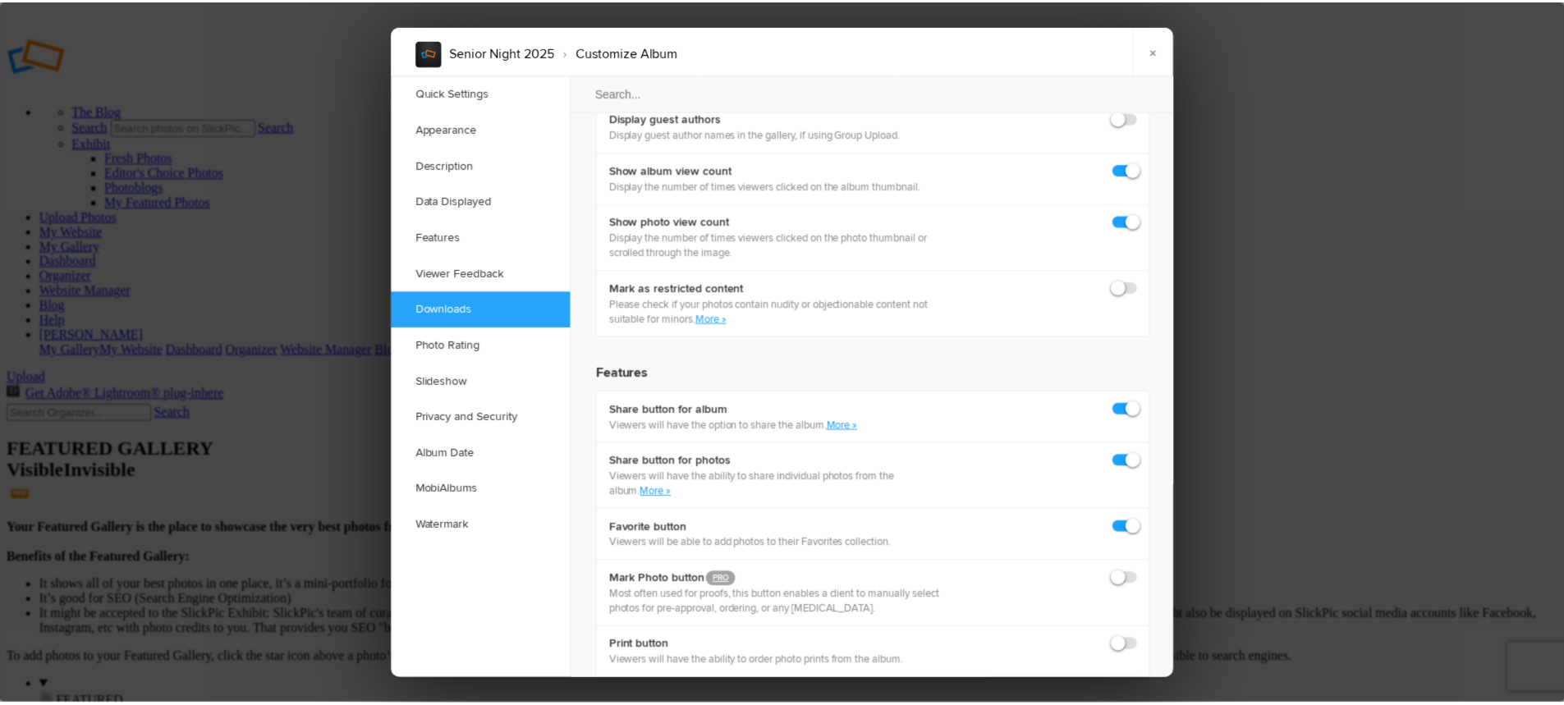
scroll to position [2531, 0]
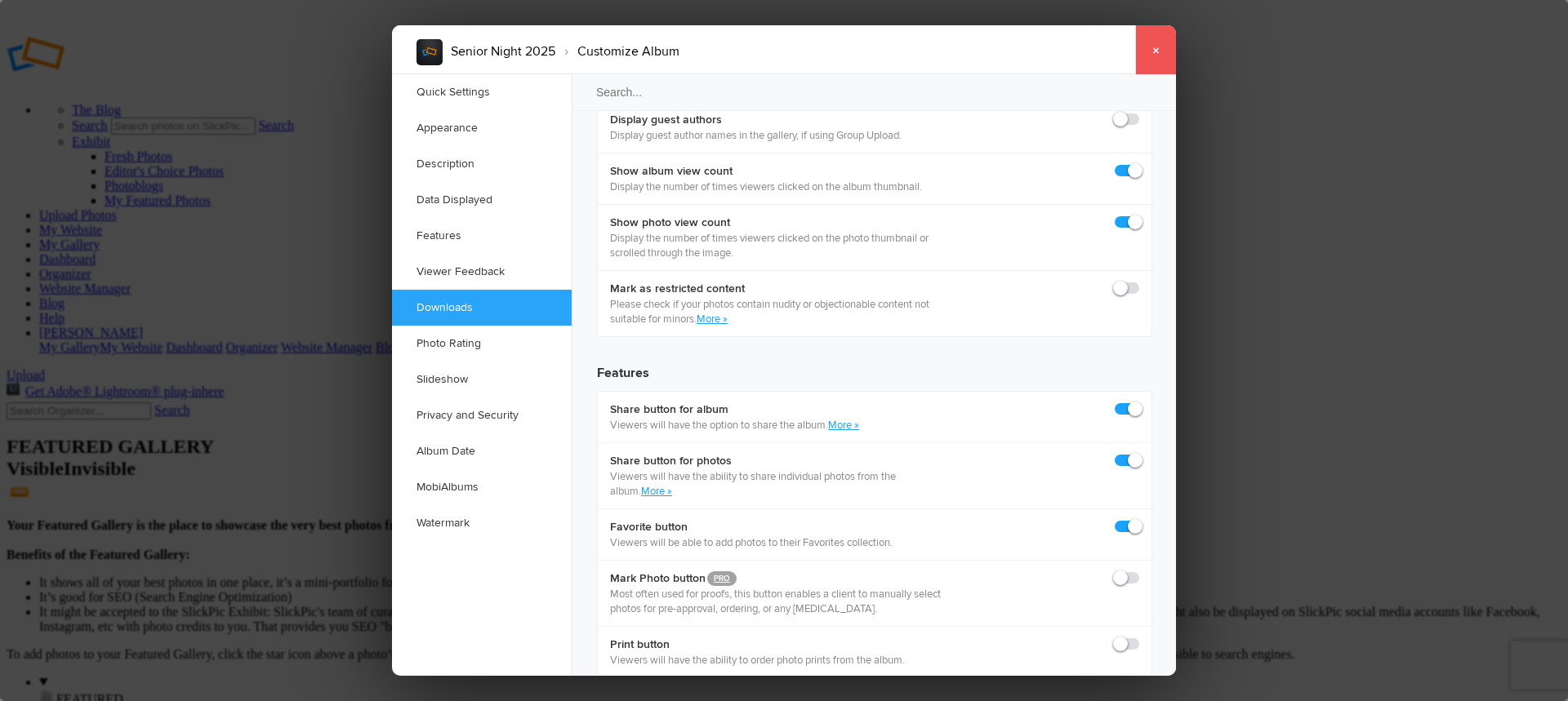
click at [1157, 53] on link "×" at bounding box center [1154, 49] width 41 height 49
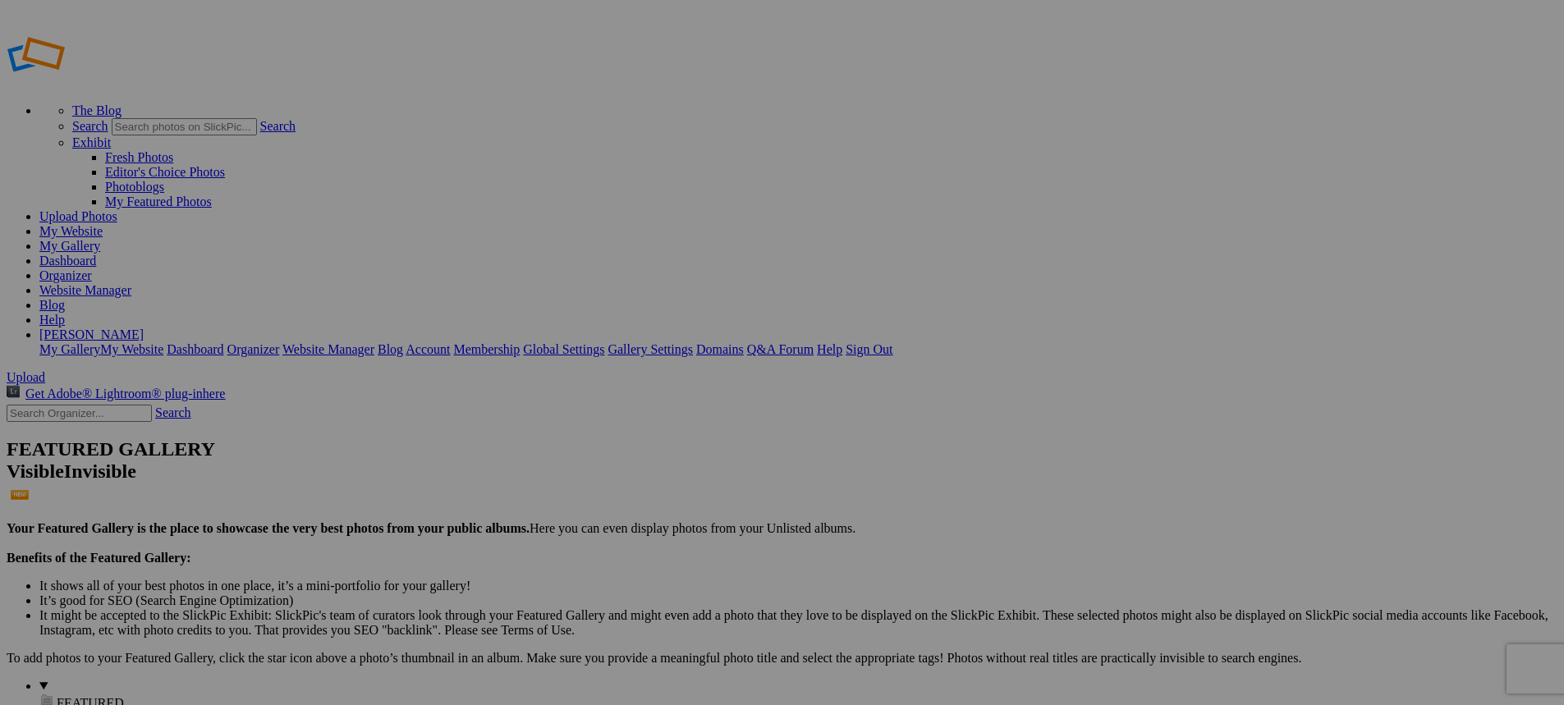
type input "Senior Night 2025"
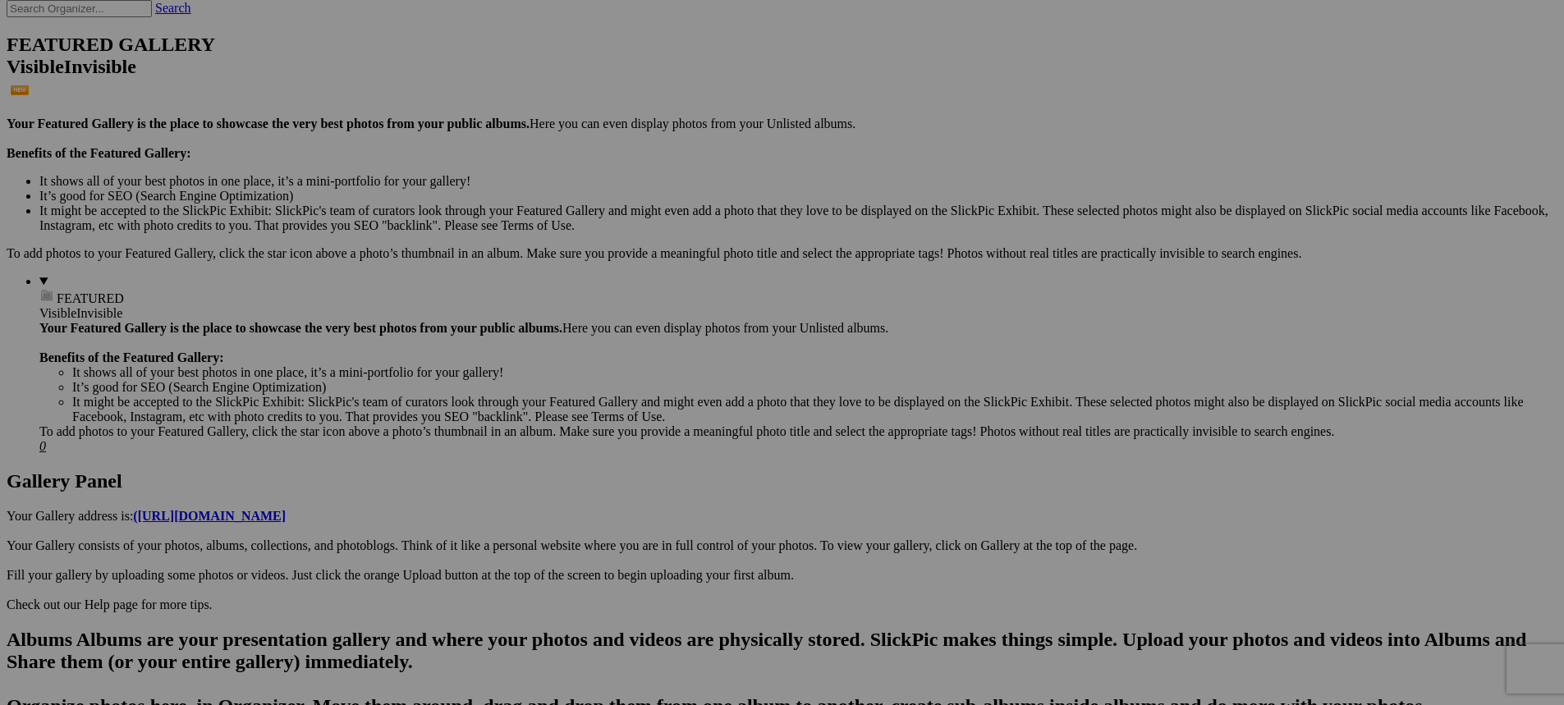
scroll to position [411, 0]
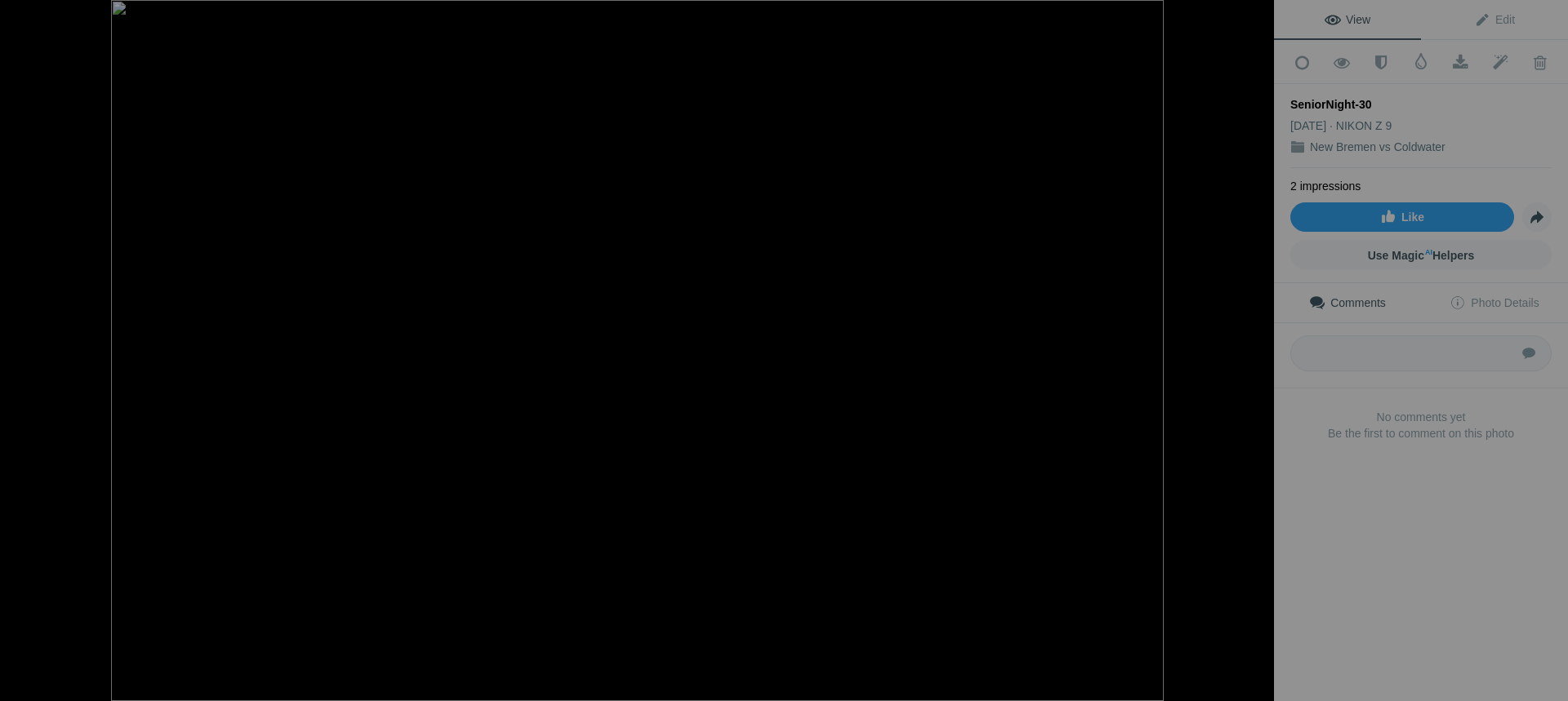
click at [1251, 347] on button at bounding box center [1212, 351] width 122 height 253
click at [1248, 347] on button at bounding box center [1212, 351] width 122 height 253
click at [21, 345] on button at bounding box center [61, 351] width 122 height 253
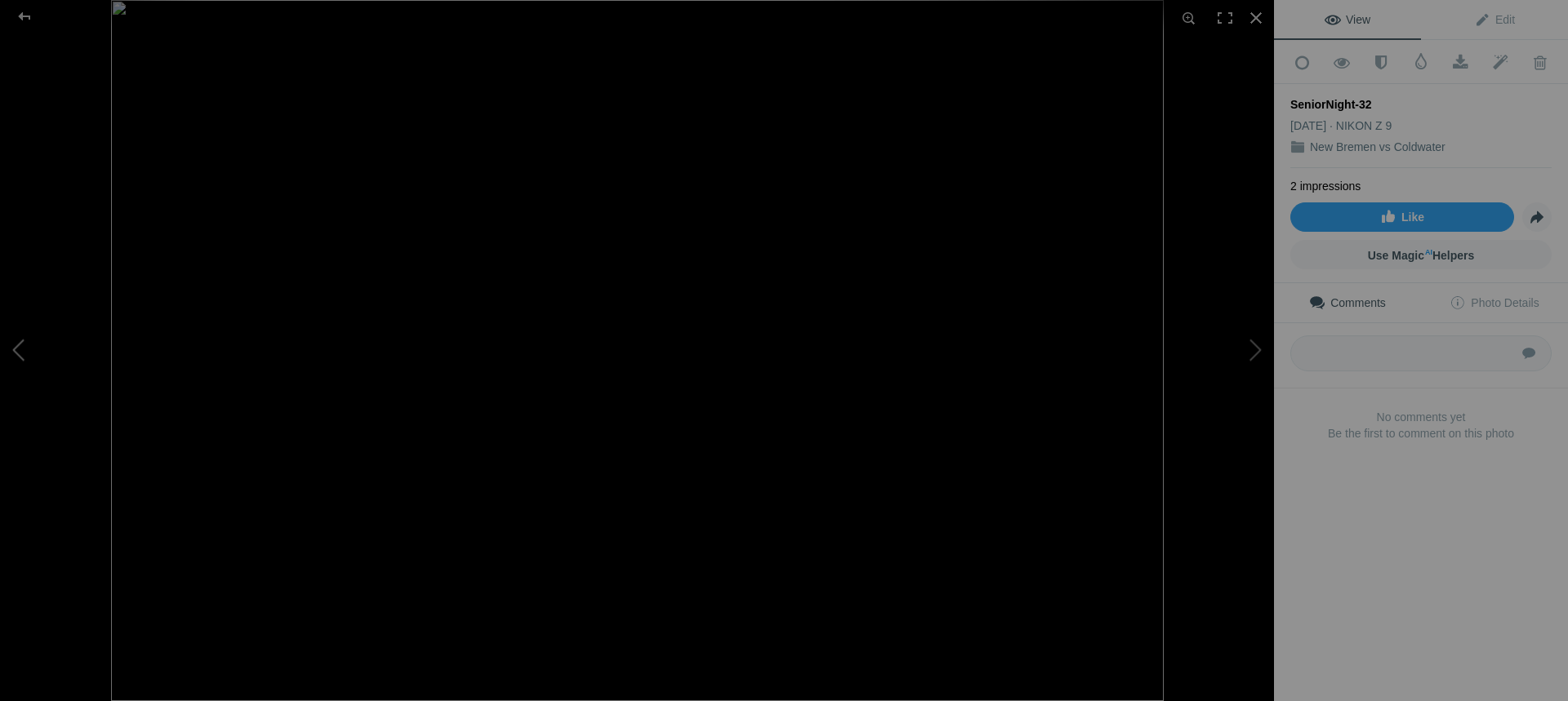
click at [21, 345] on button at bounding box center [61, 351] width 122 height 253
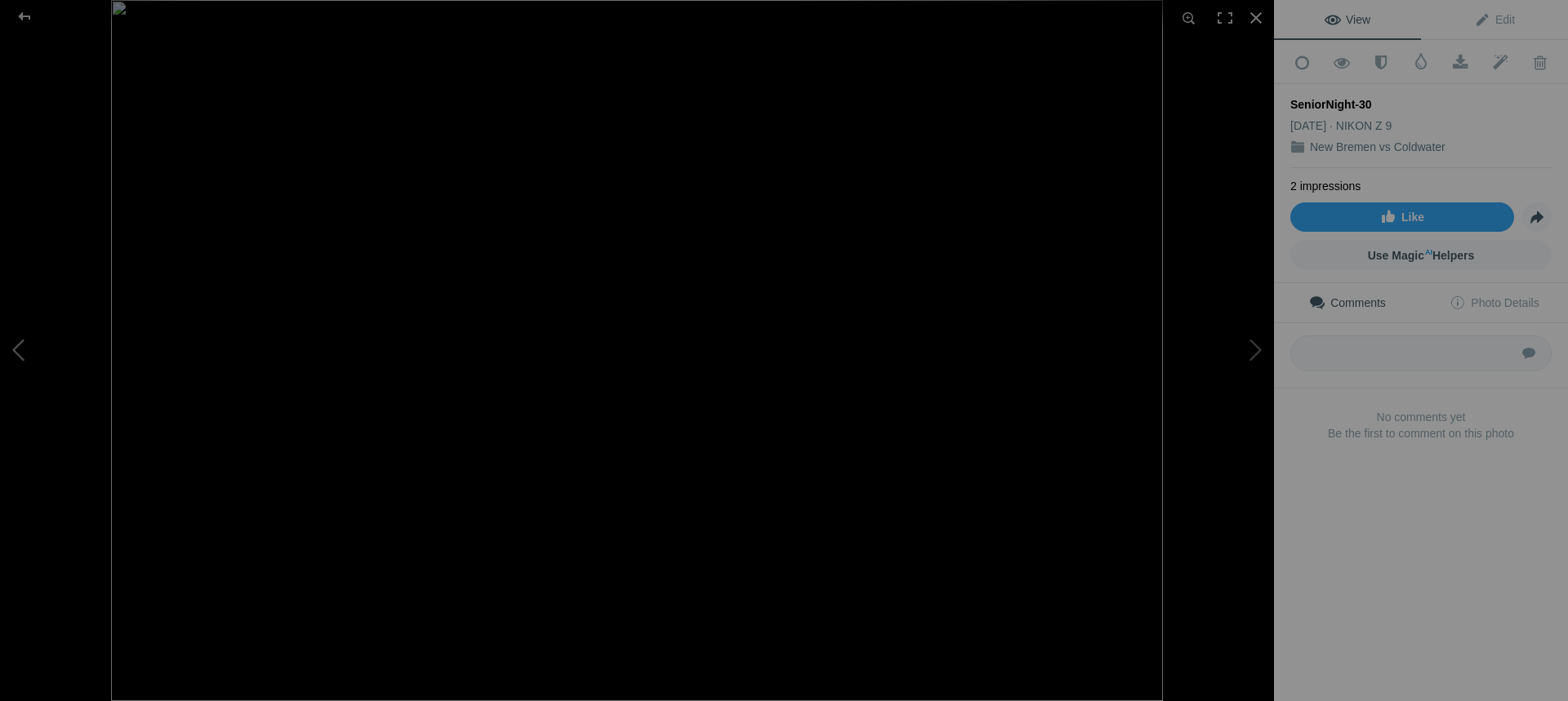
click at [21, 345] on button at bounding box center [61, 351] width 122 height 253
click at [1250, 354] on button at bounding box center [1212, 351] width 122 height 253
click at [14, 349] on button at bounding box center [61, 351] width 122 height 253
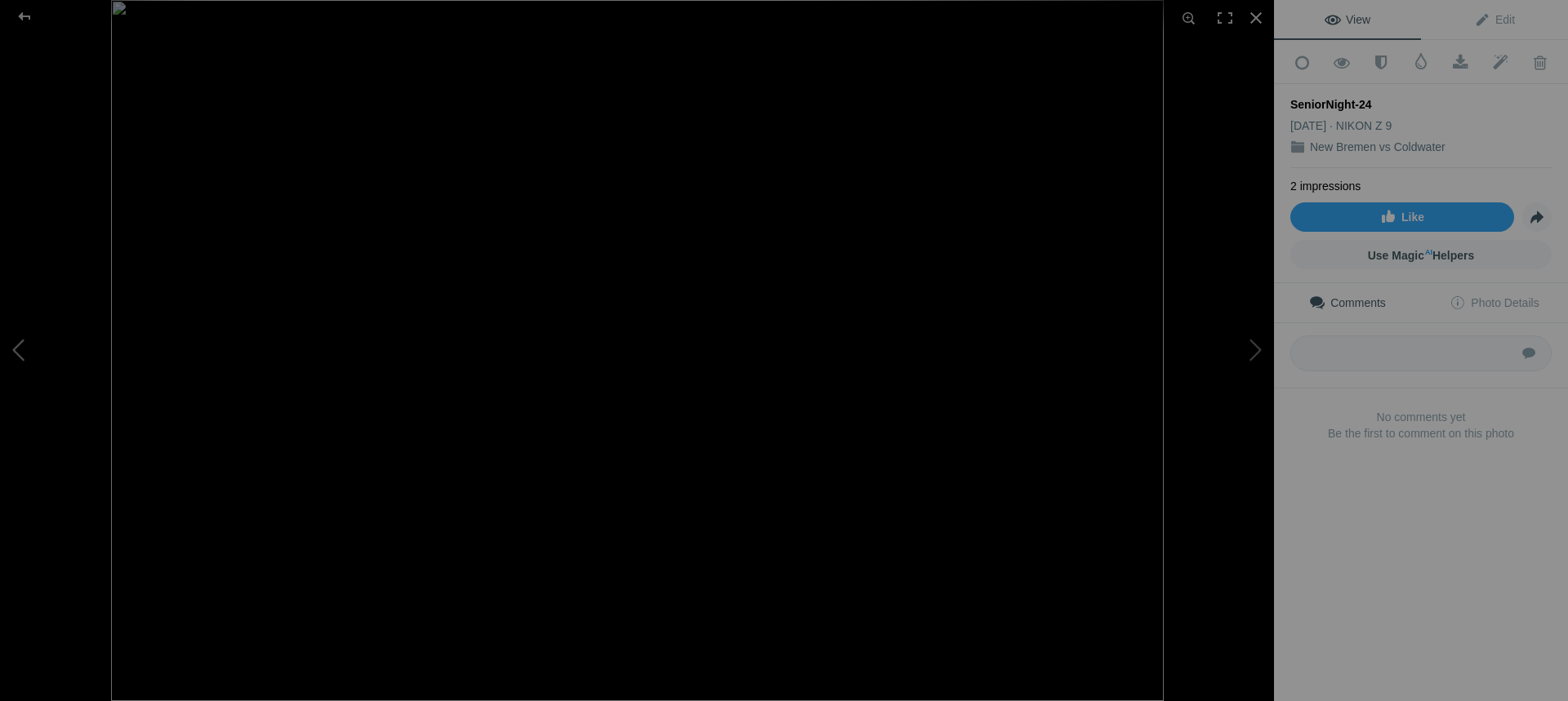
click at [14, 349] on button at bounding box center [61, 351] width 122 height 253
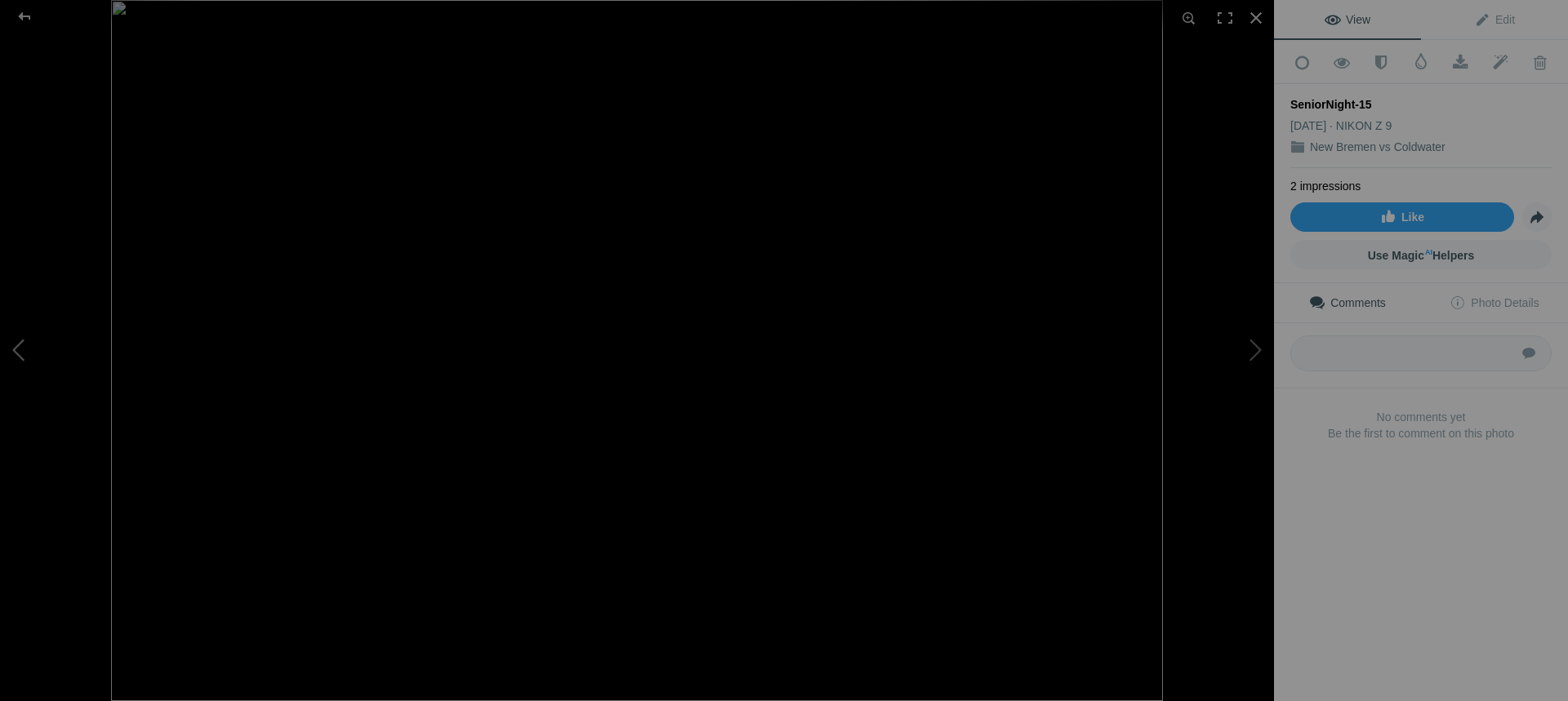
click at [14, 349] on button at bounding box center [61, 351] width 122 height 253
click at [1256, 354] on button at bounding box center [1212, 351] width 122 height 253
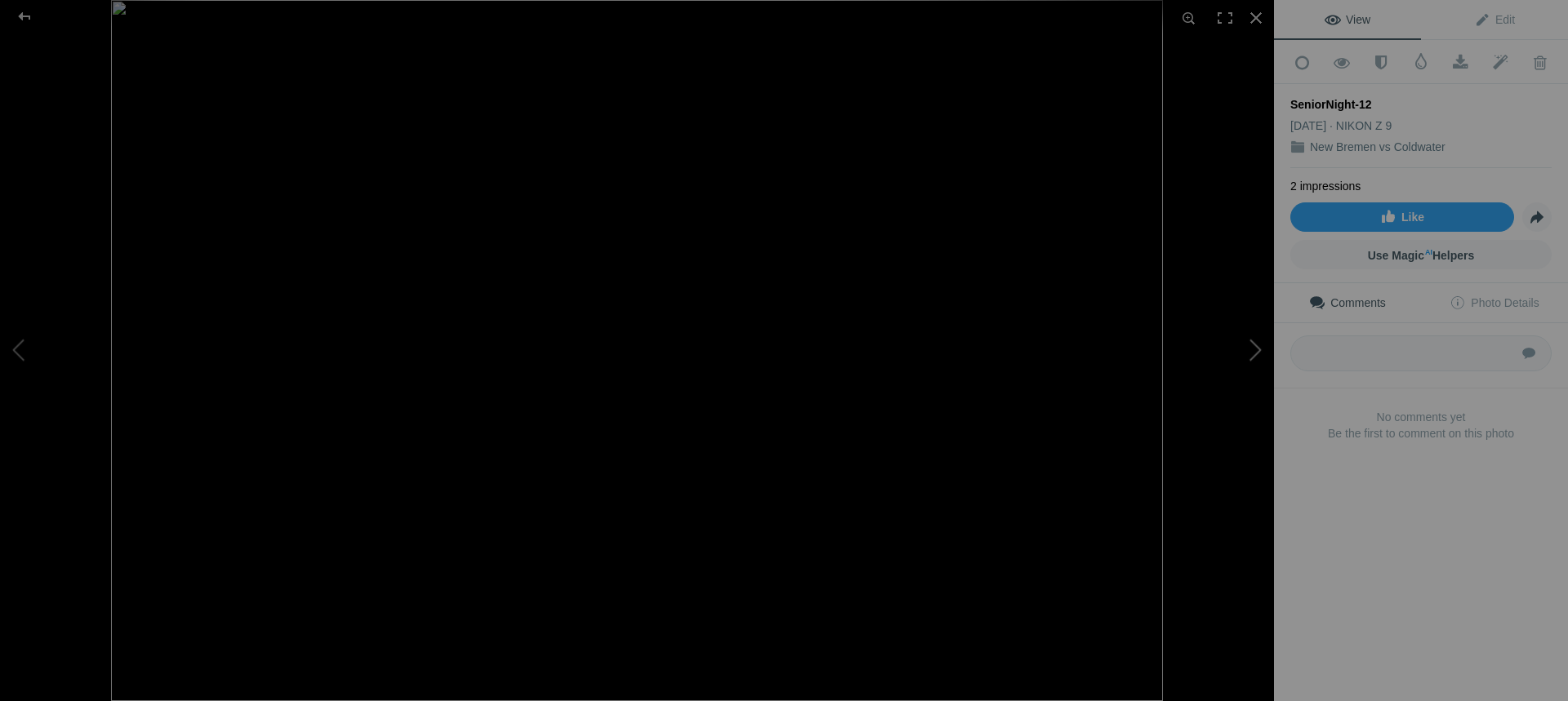
click at [1256, 354] on button at bounding box center [1212, 351] width 122 height 253
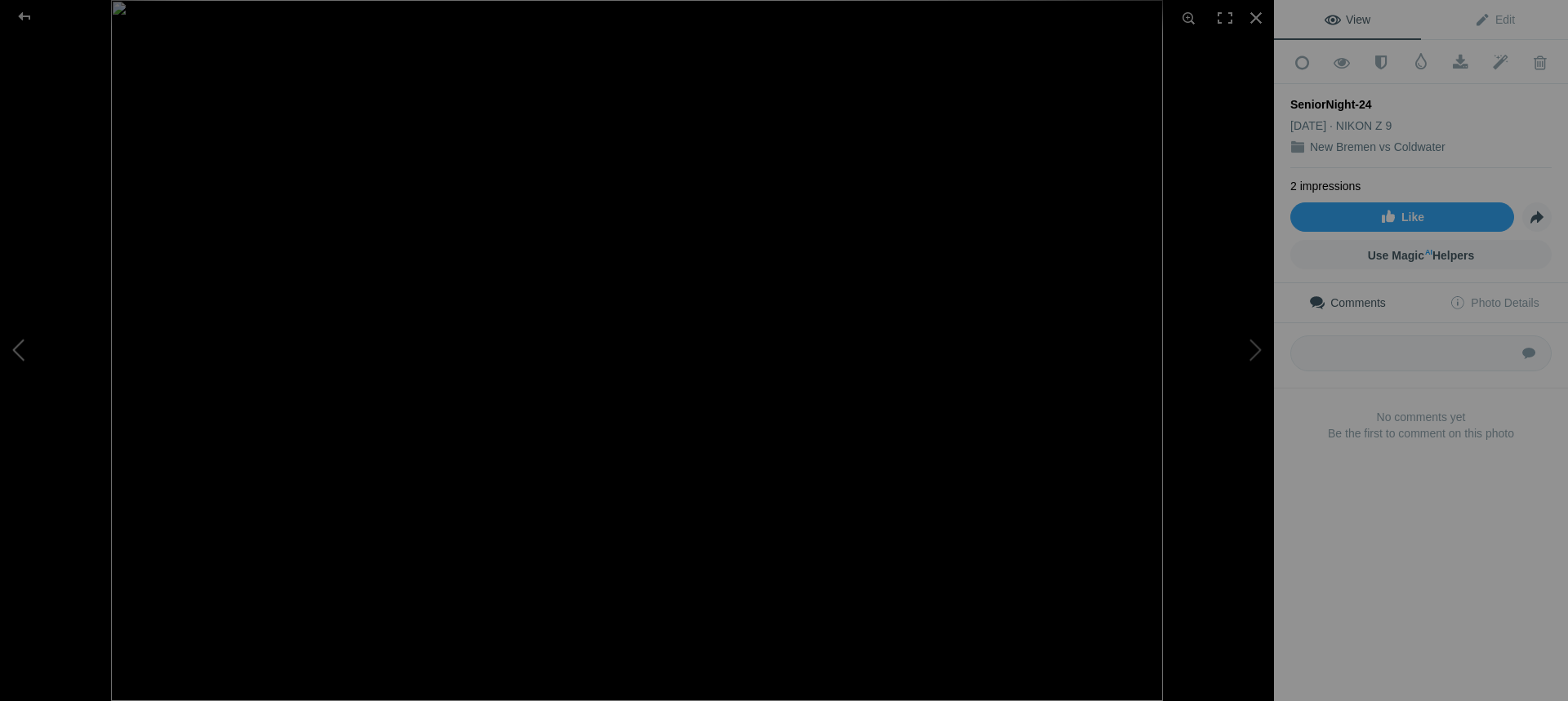
click at [27, 354] on button at bounding box center [61, 351] width 122 height 253
click at [21, 349] on button at bounding box center [61, 351] width 122 height 253
click at [30, 16] on div at bounding box center [24, 16] width 59 height 33
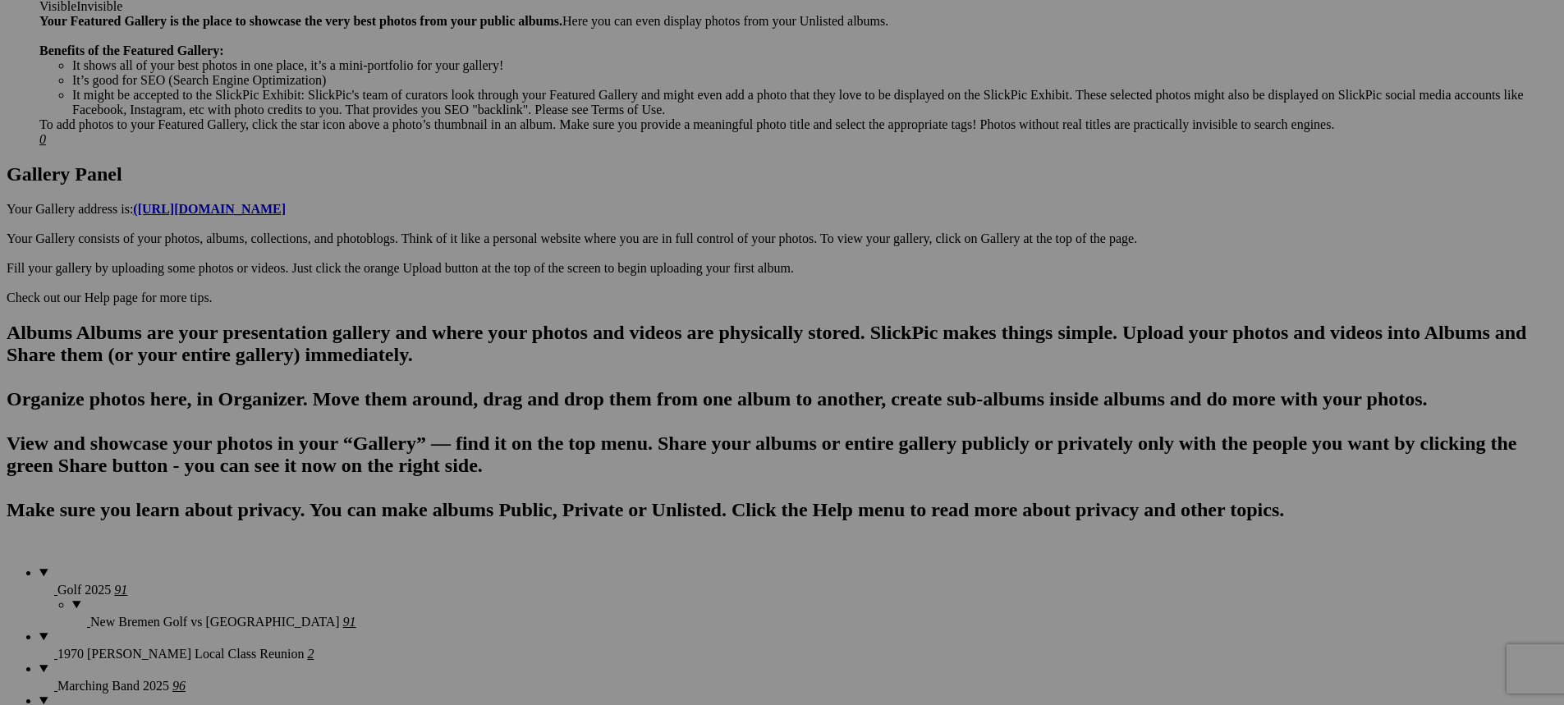
scroll to position [739, 0]
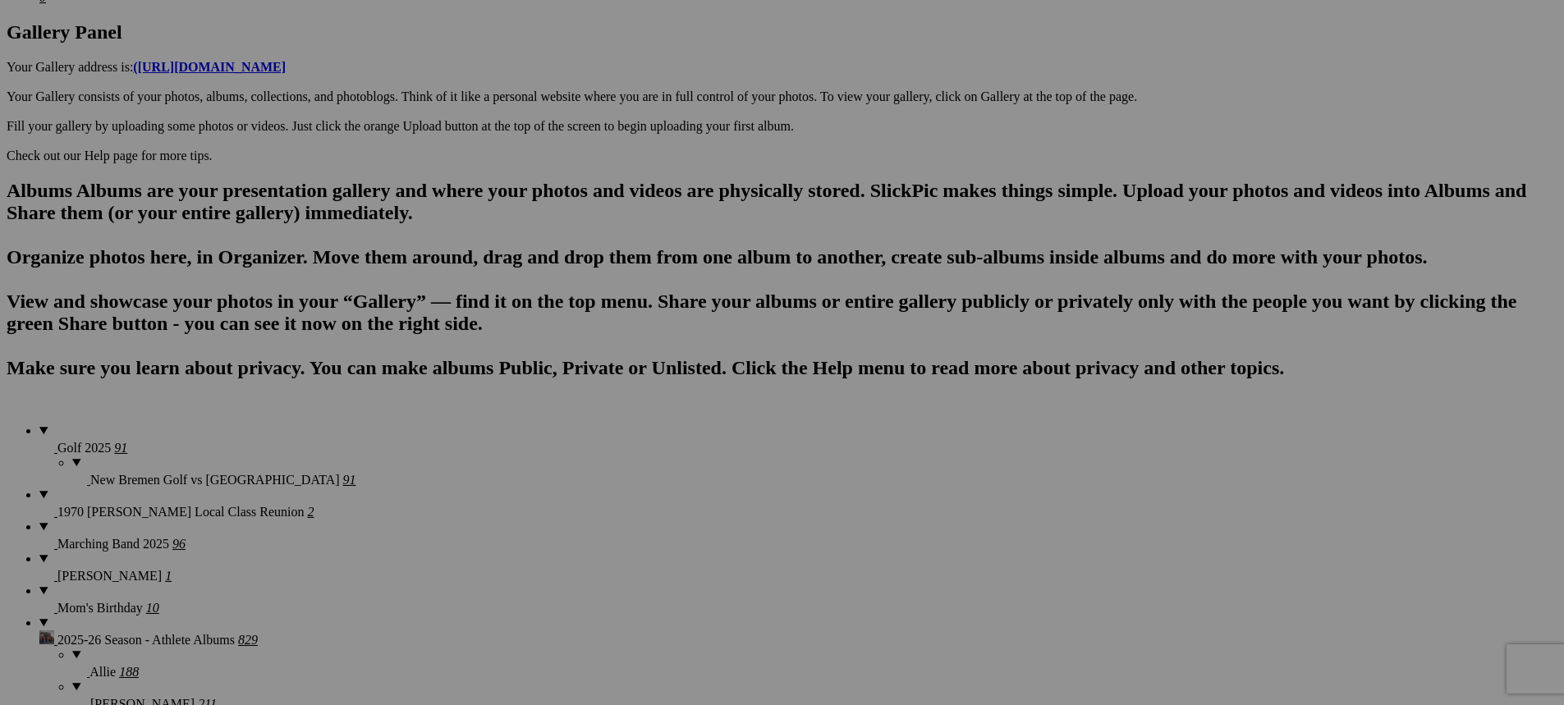
scroll to position [985, 0]
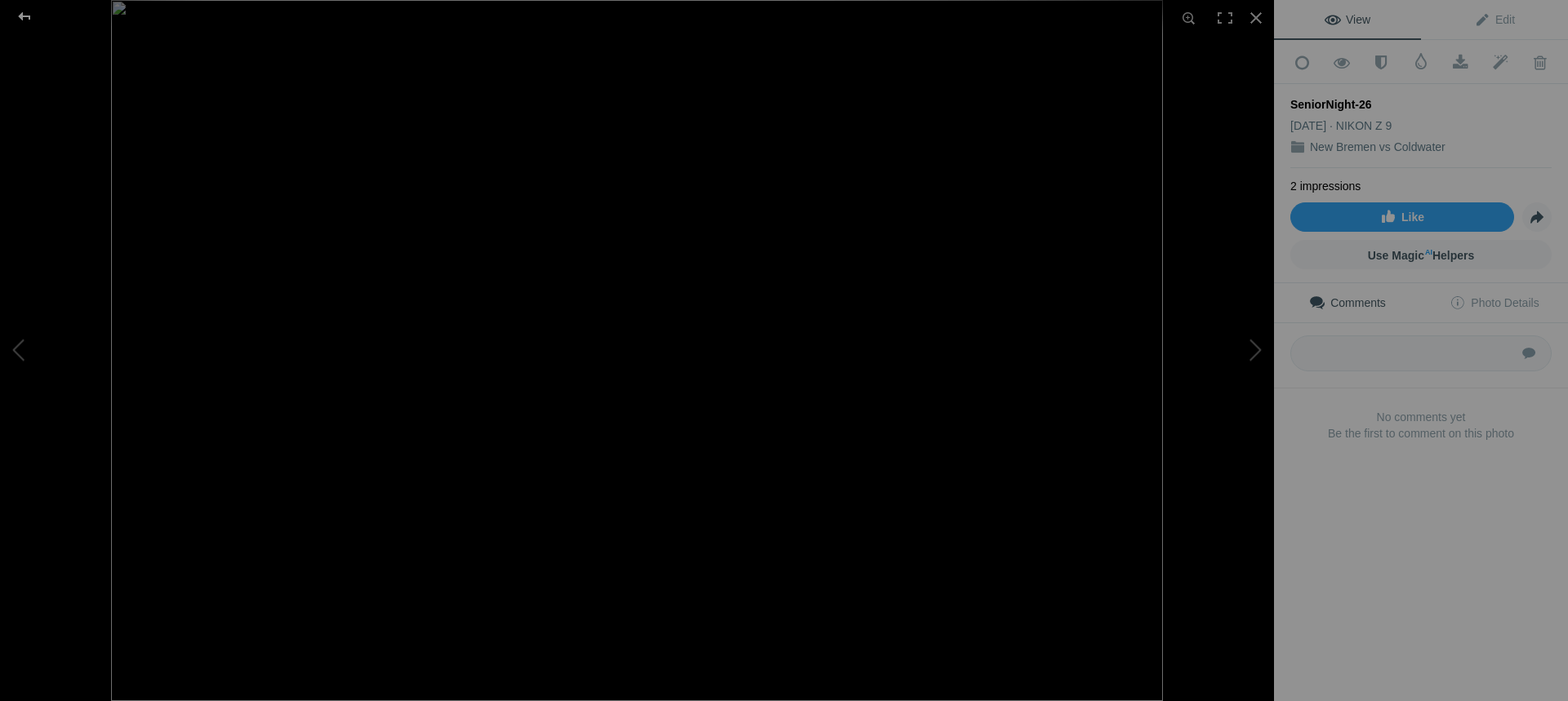
click at [15, 14] on div at bounding box center [24, 16] width 59 height 33
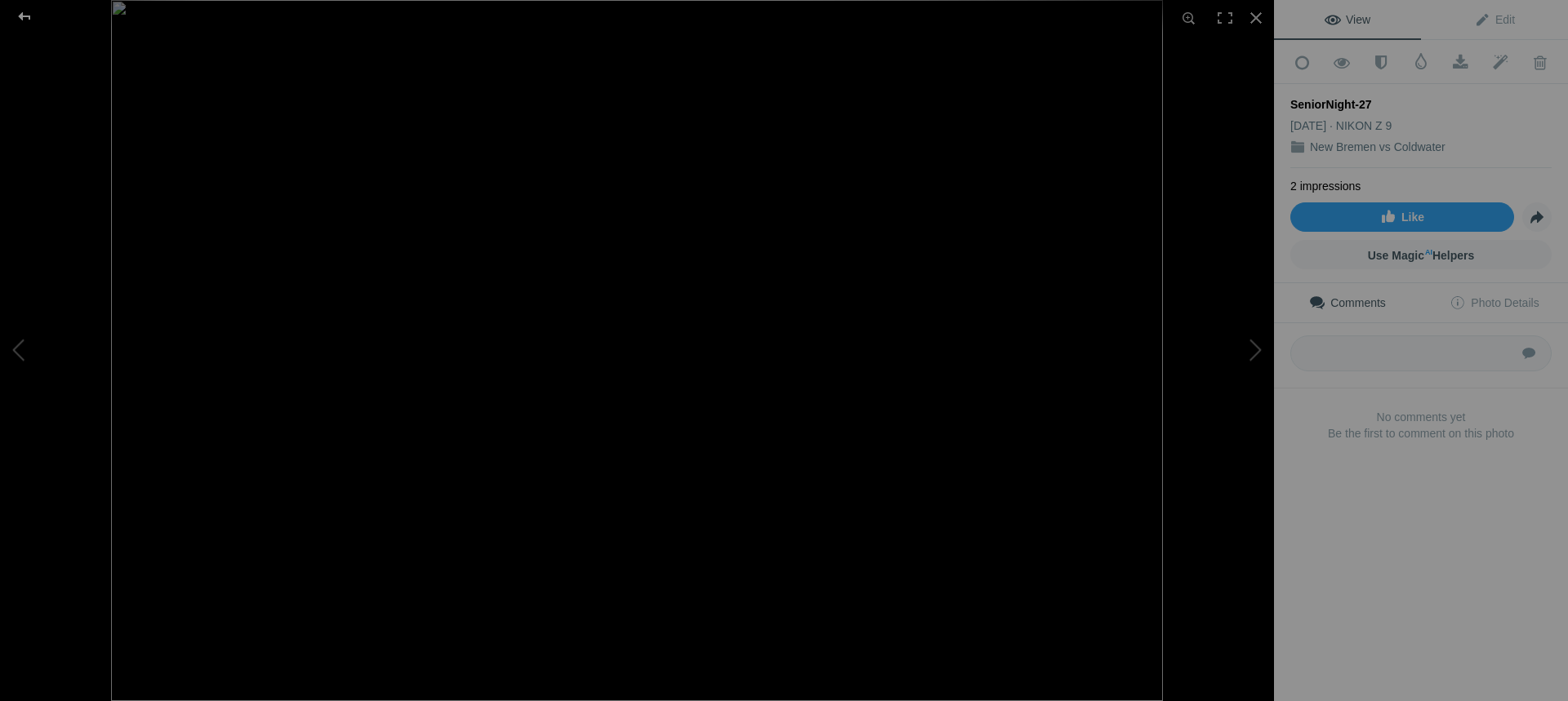
click at [27, 19] on div at bounding box center [24, 16] width 59 height 33
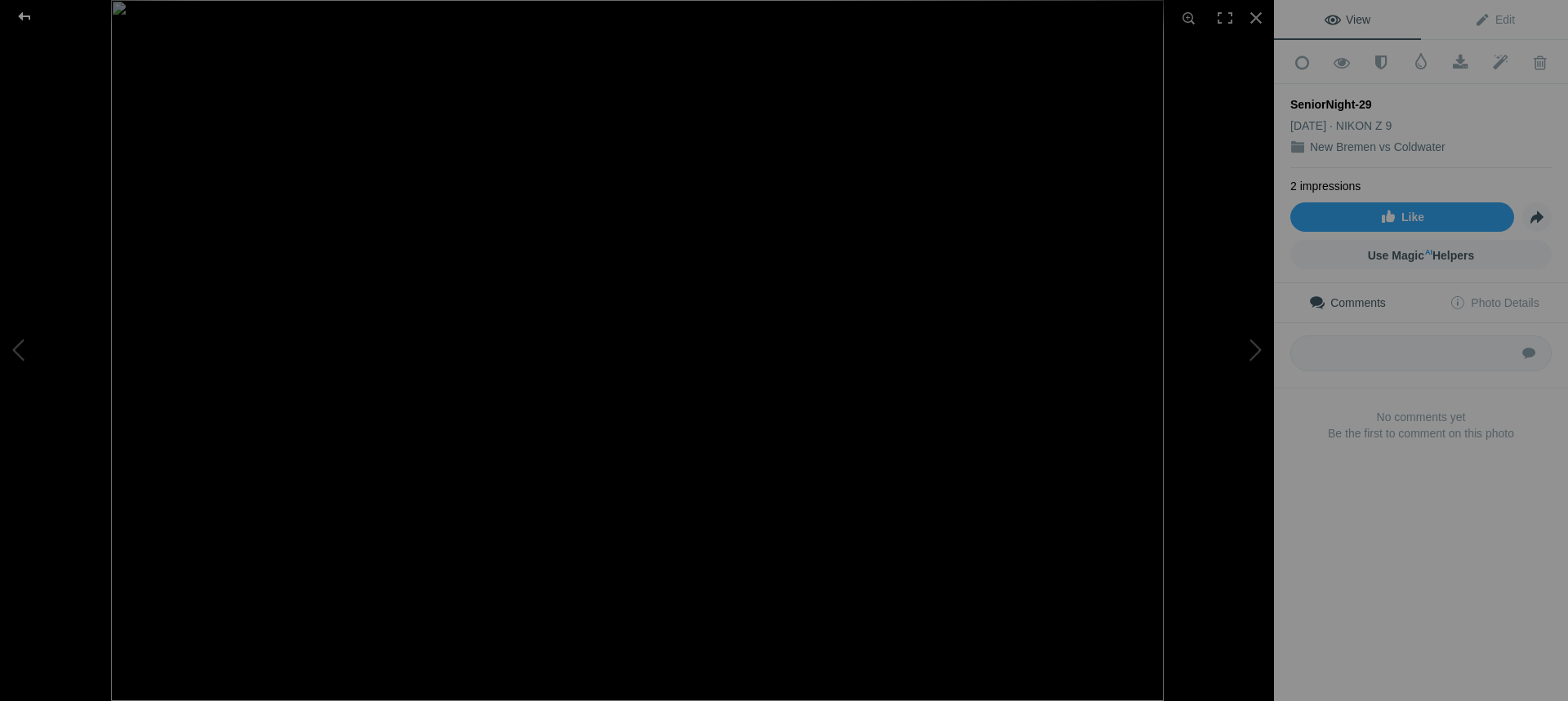
click at [20, 12] on div at bounding box center [24, 16] width 59 height 33
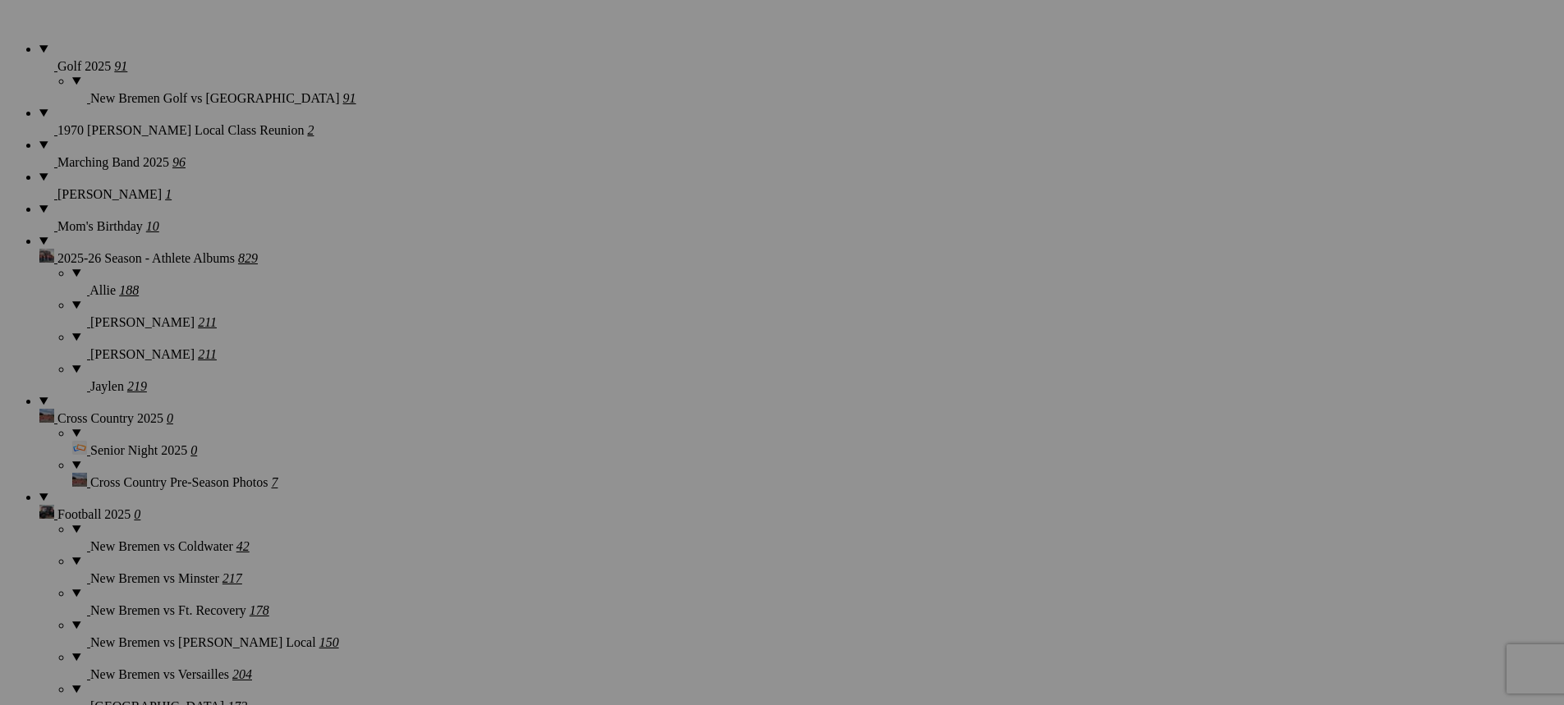
scroll to position [1314, 0]
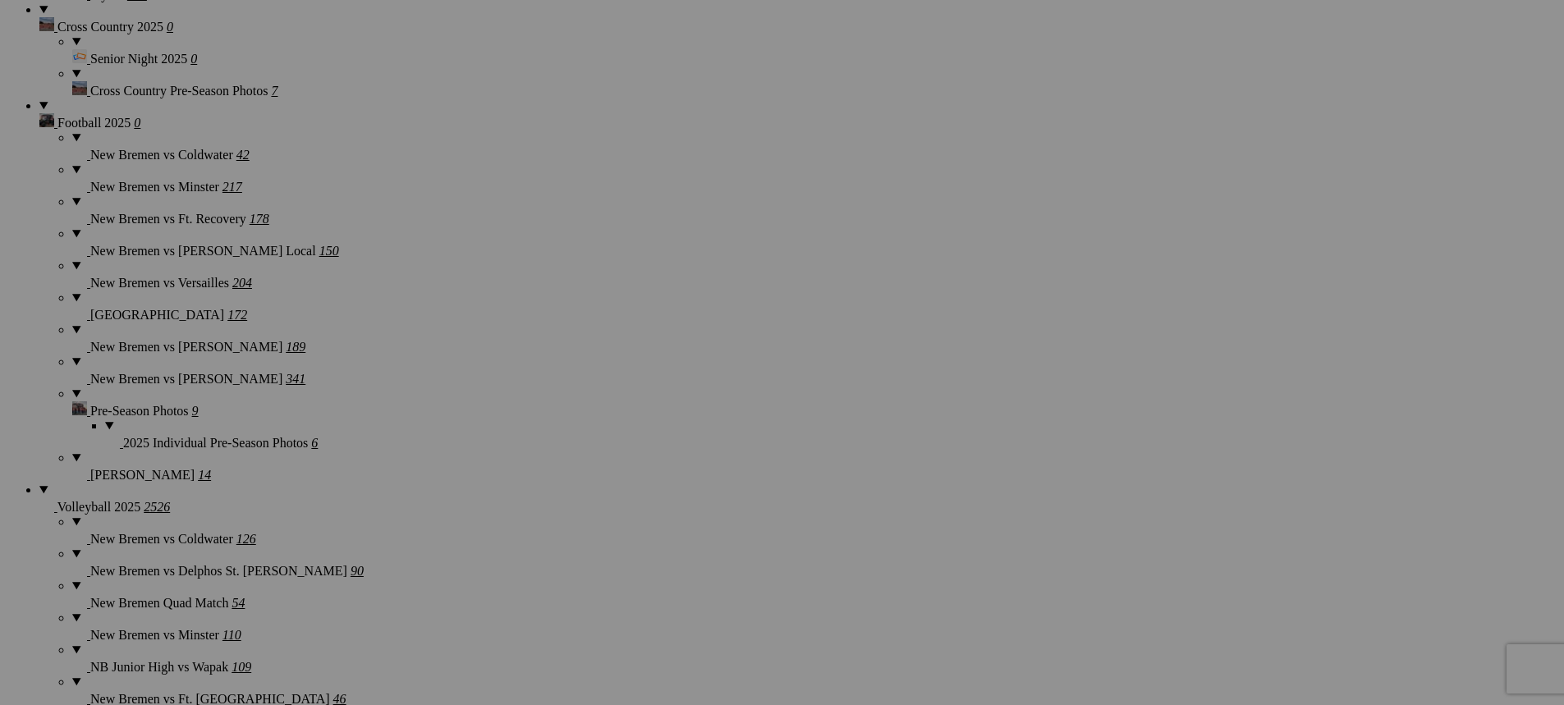
scroll to position [1642, 0]
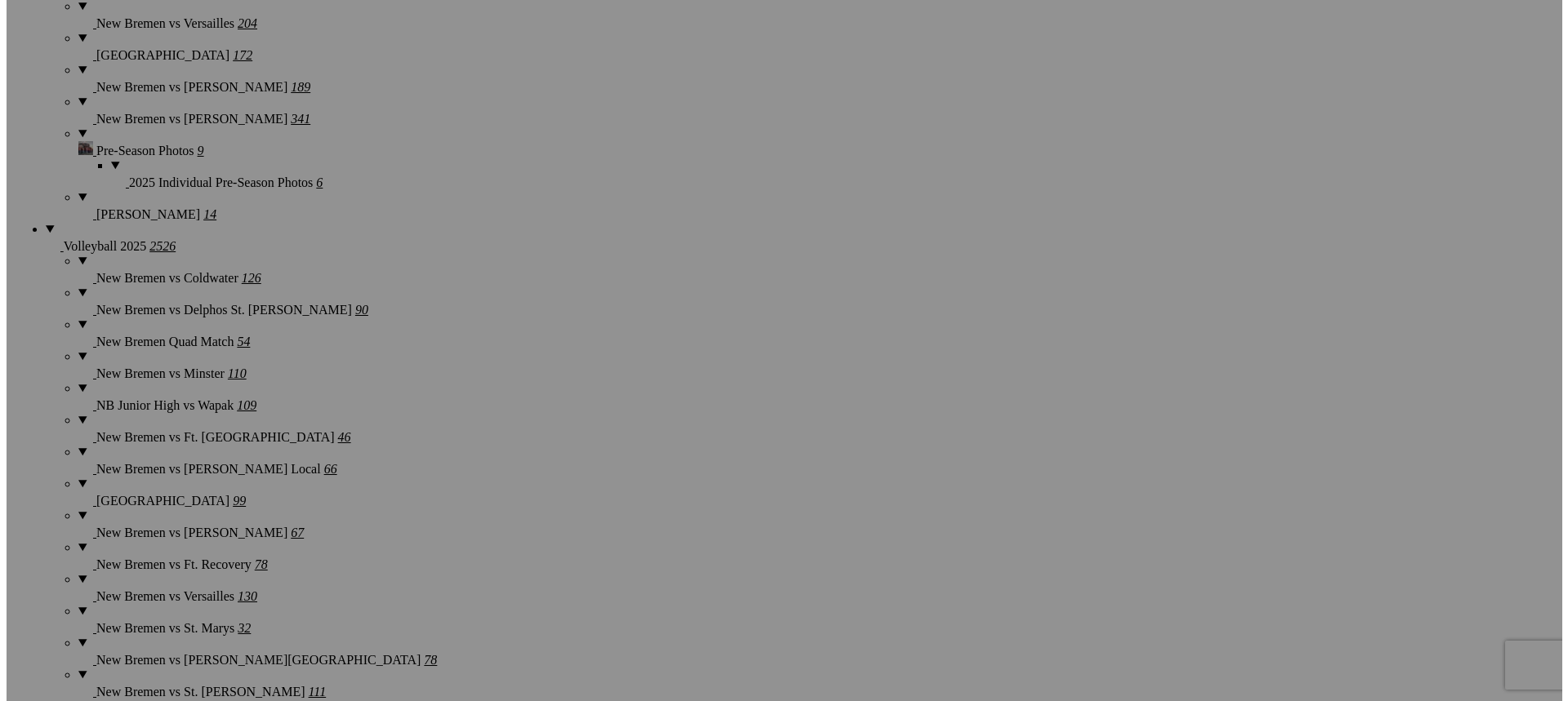
scroll to position [1873, 0]
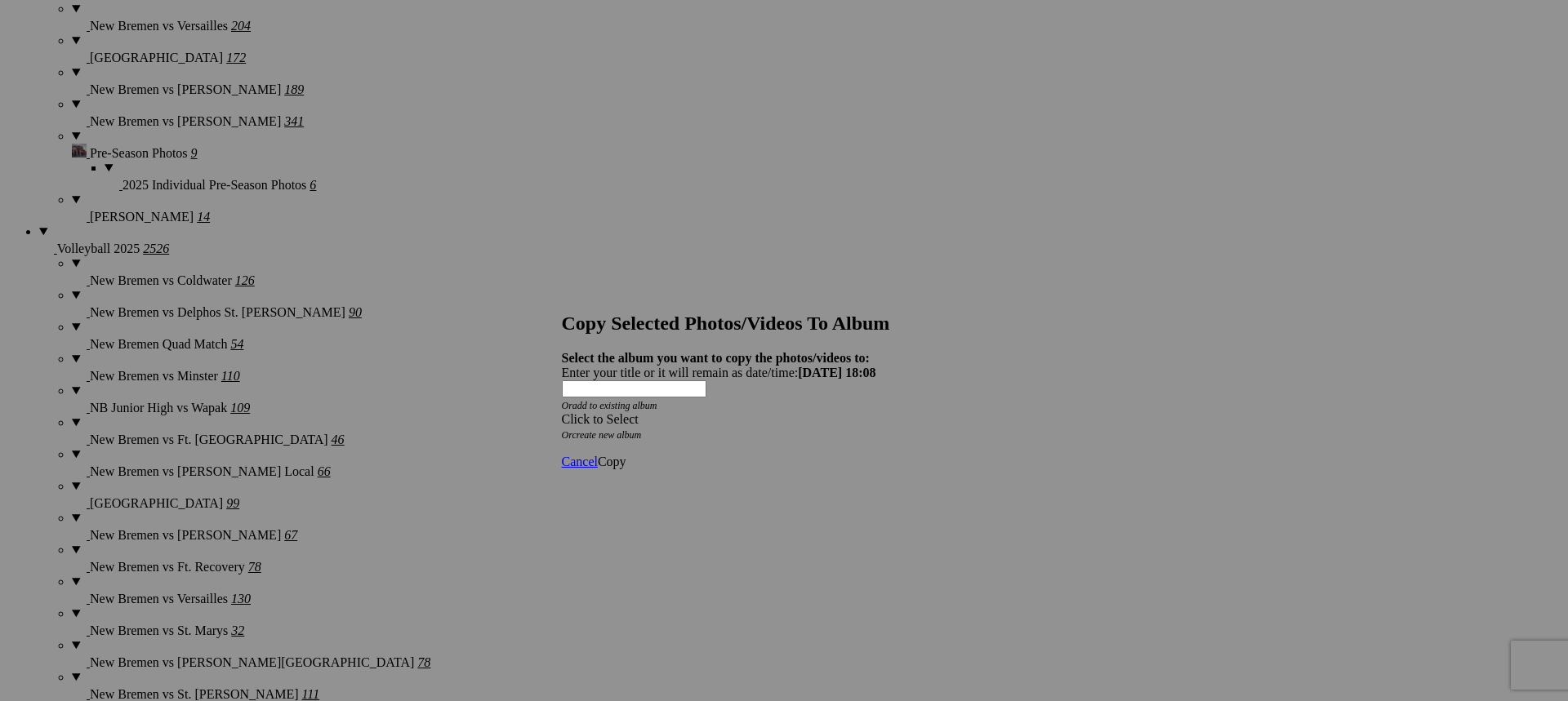
click at [562, 413] on span at bounding box center [562, 420] width 0 height 14
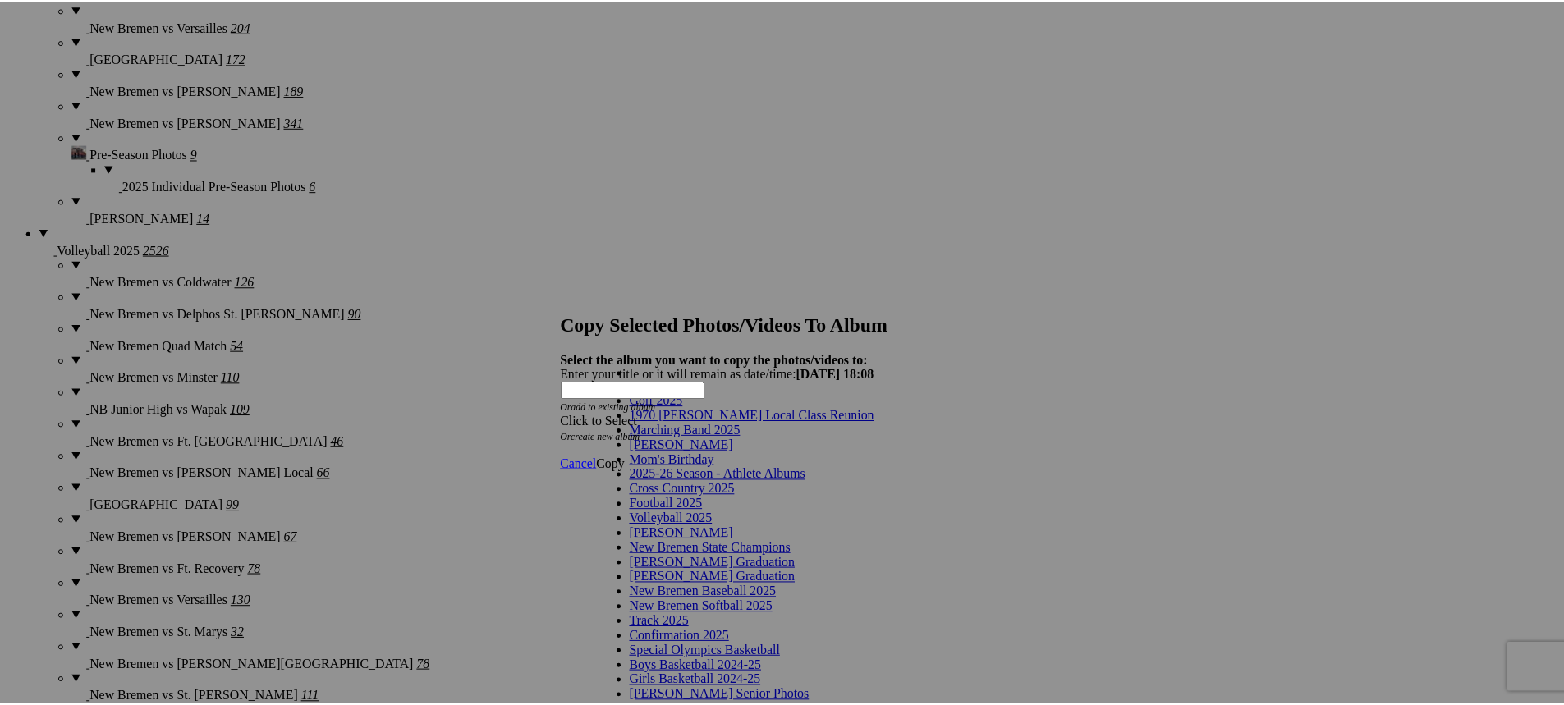
scroll to position [82, 0]
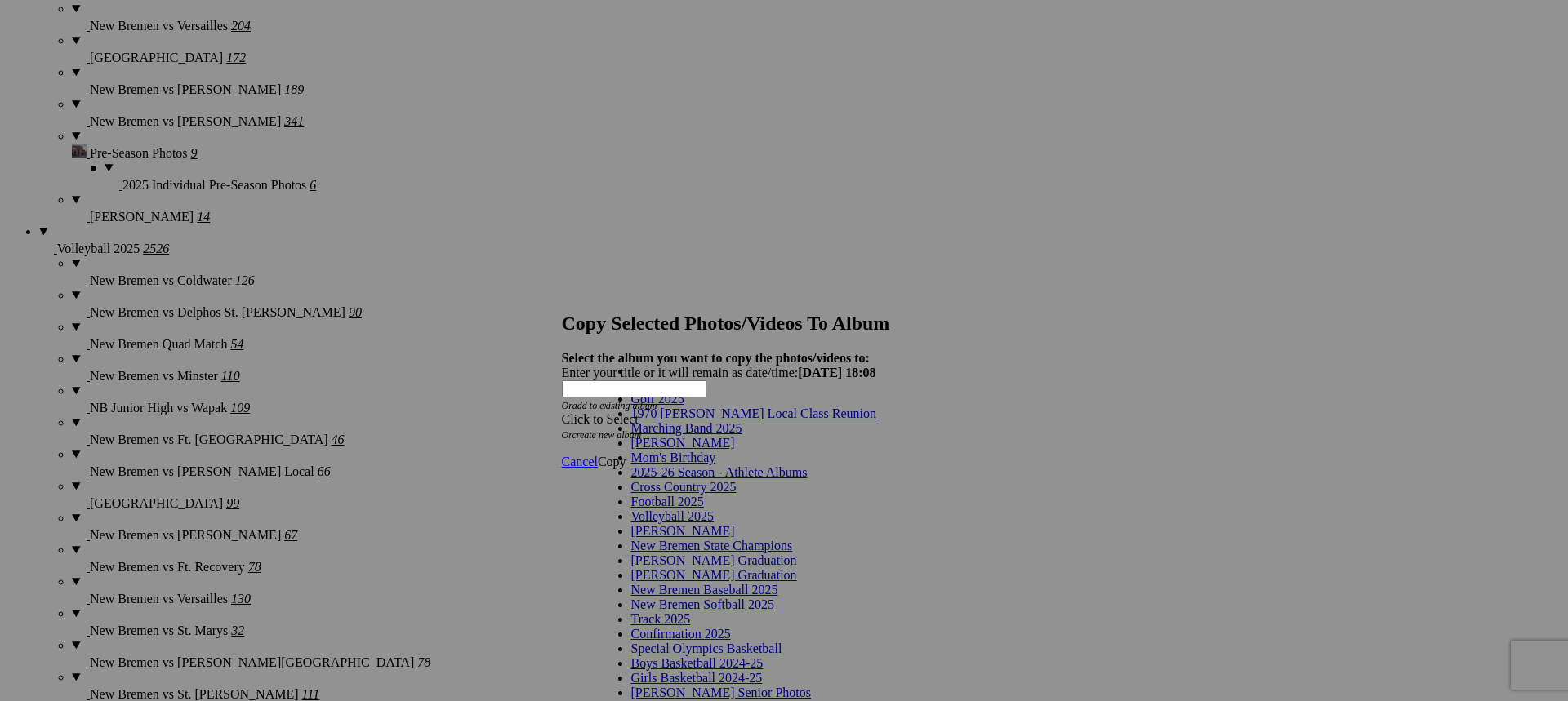
click at [724, 480] on link "Cross Country 2025" at bounding box center [684, 487] width 105 height 14
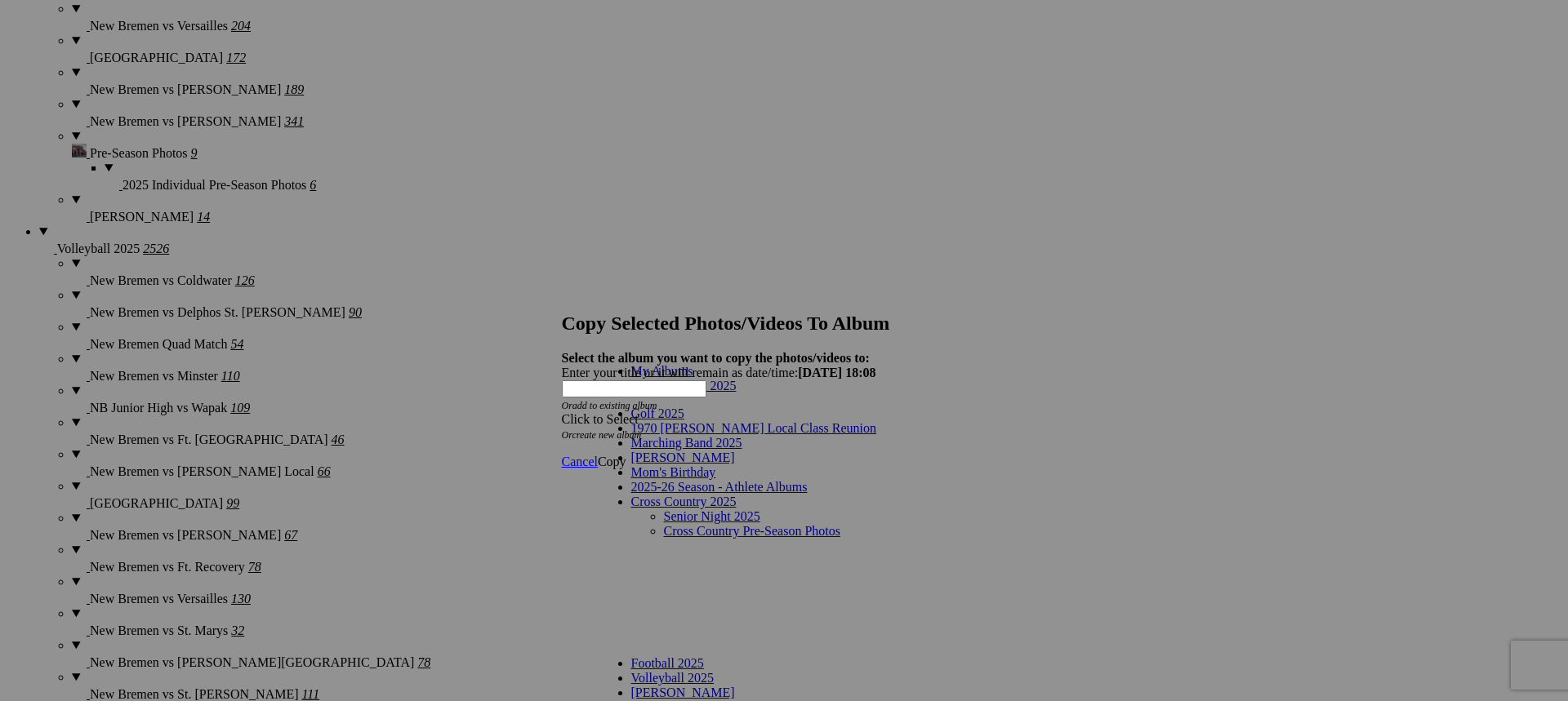
click at [703, 509] on link "Senior Night 2025" at bounding box center [712, 516] width 96 height 14
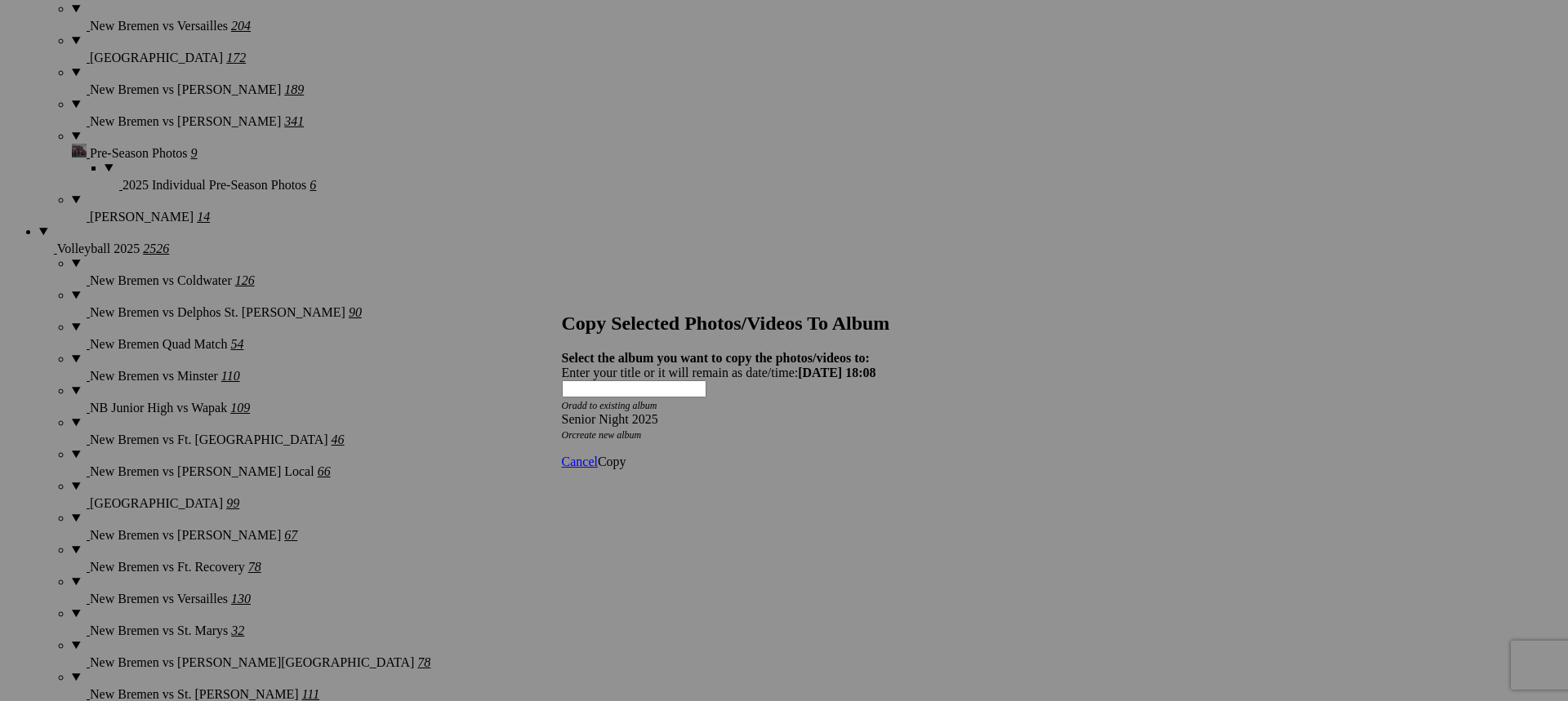
click at [626, 454] on span "Copy" at bounding box center [611, 461] width 29 height 14
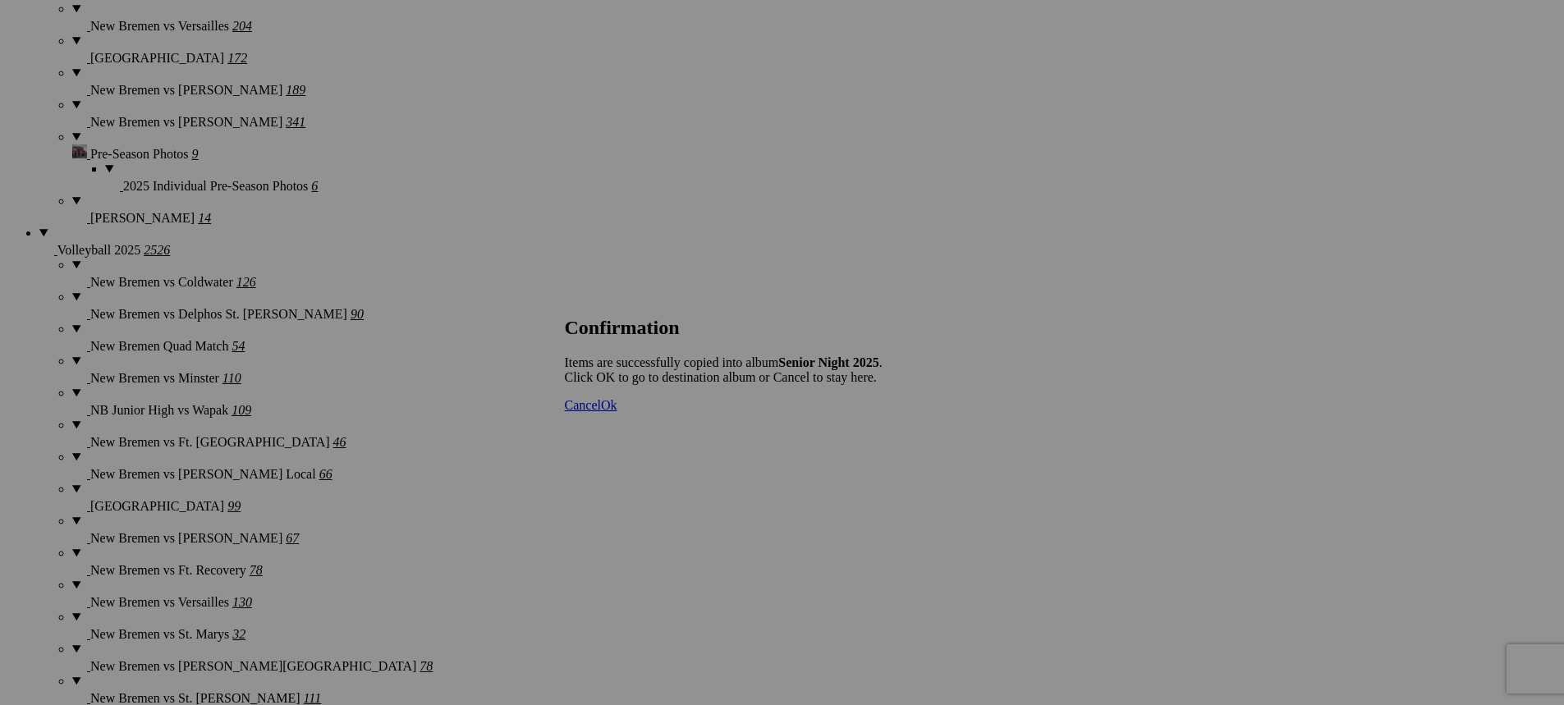
click at [617, 412] on span "Ok" at bounding box center [609, 405] width 16 height 14
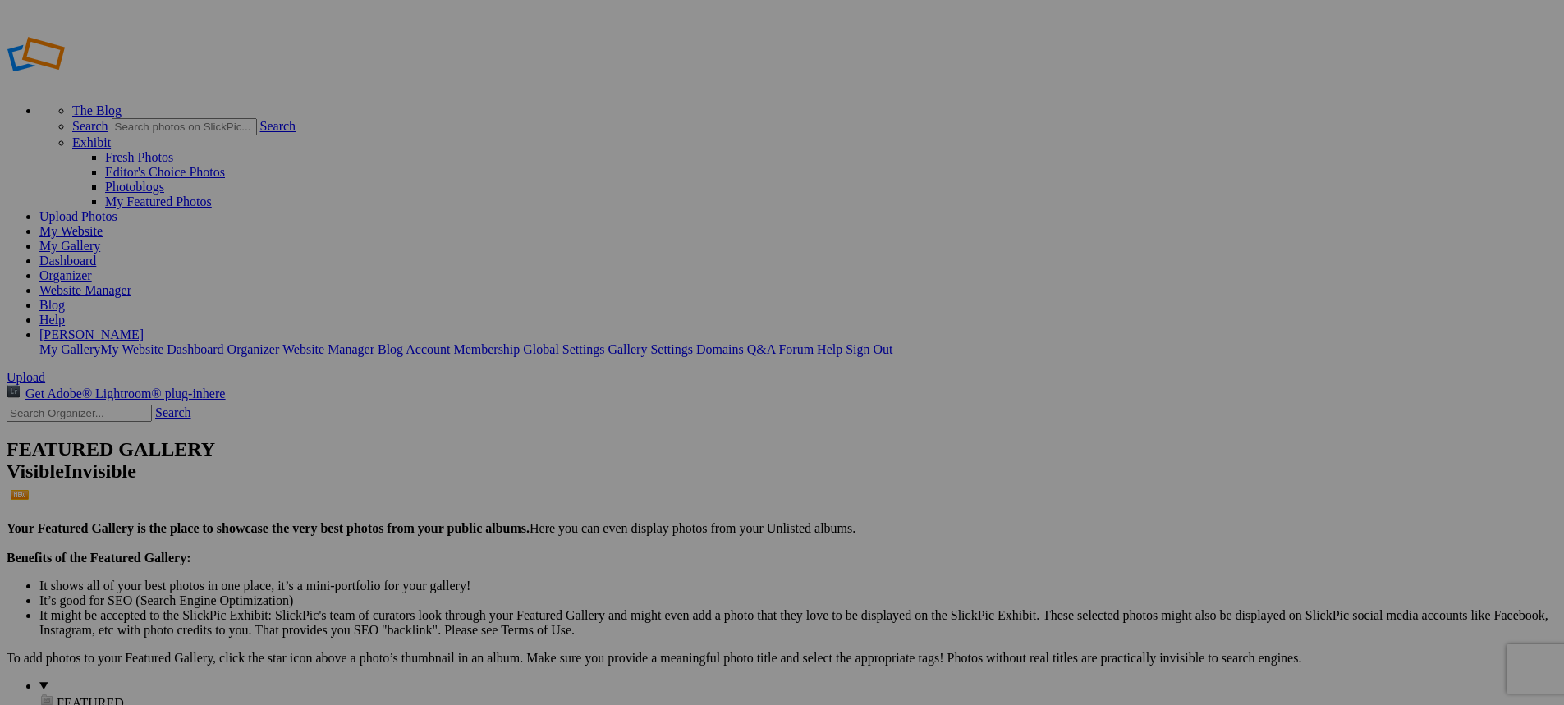
type input "Senior Night 2025"
click at [131, 283] on link "Website Manager" at bounding box center [85, 290] width 92 height 14
